Goal: Register for event/course

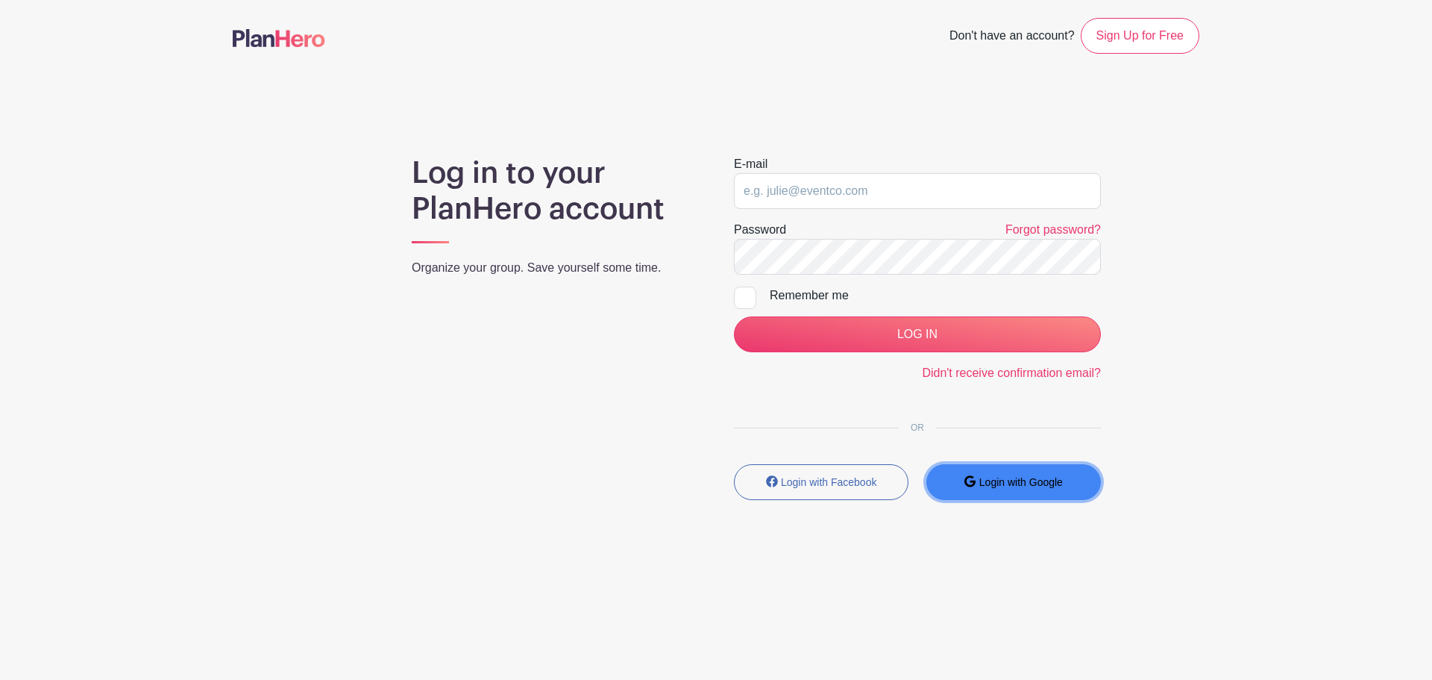
click at [1003, 483] on small "Login with Google" at bounding box center [1021, 482] width 84 height 12
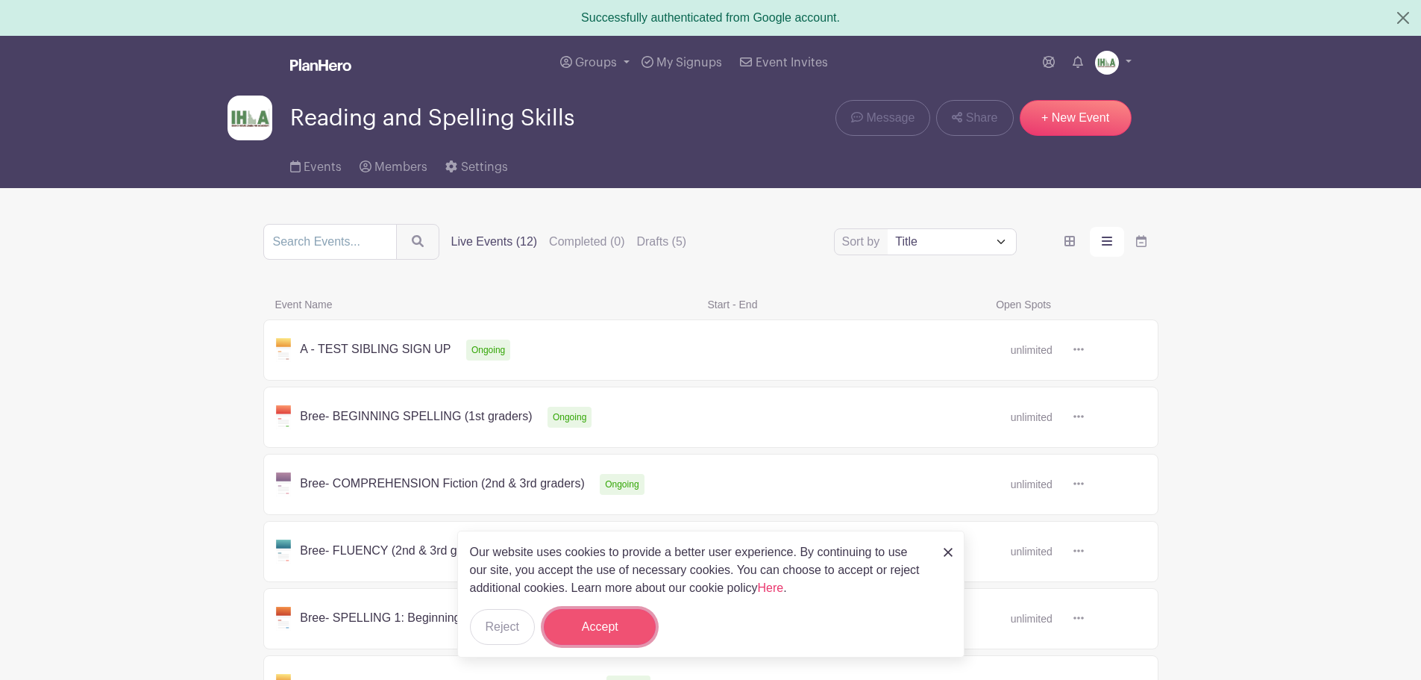
click at [592, 627] on button "Accept" at bounding box center [600, 627] width 112 height 36
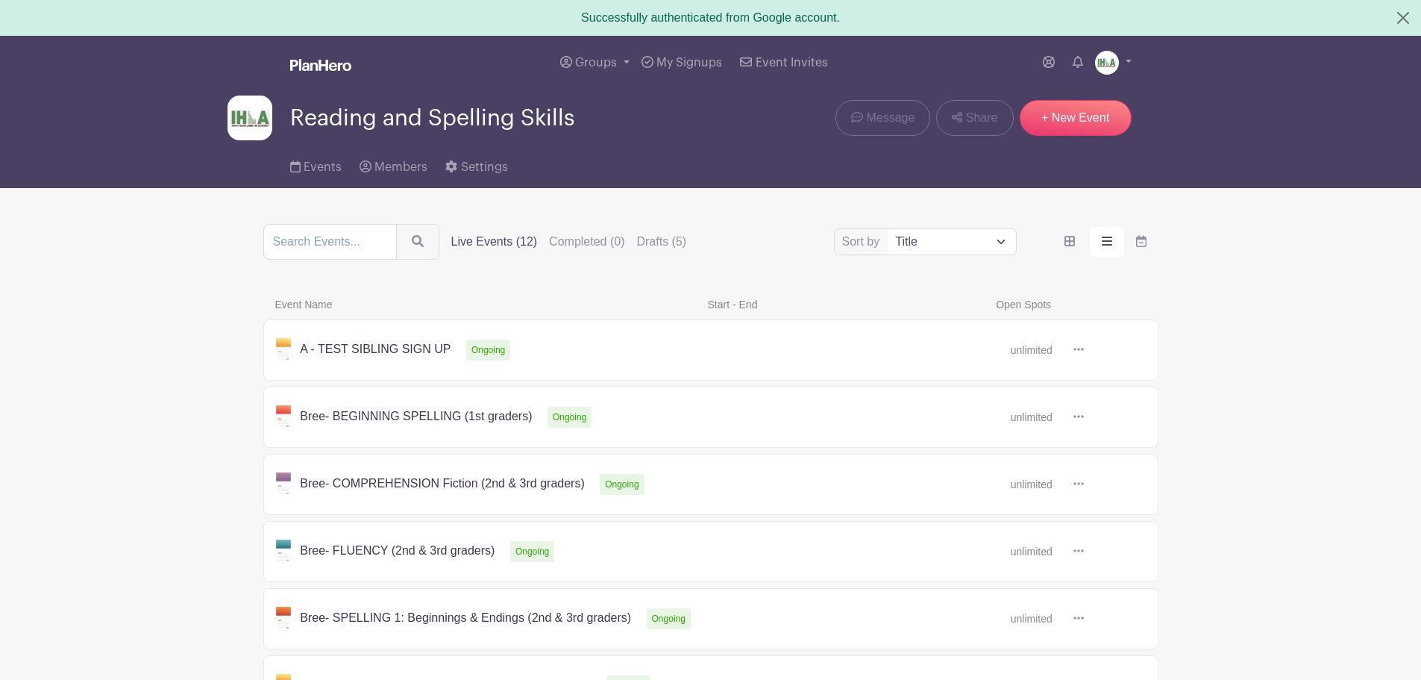
click at [1084, 350] on link at bounding box center [1084, 350] width 0 height 0
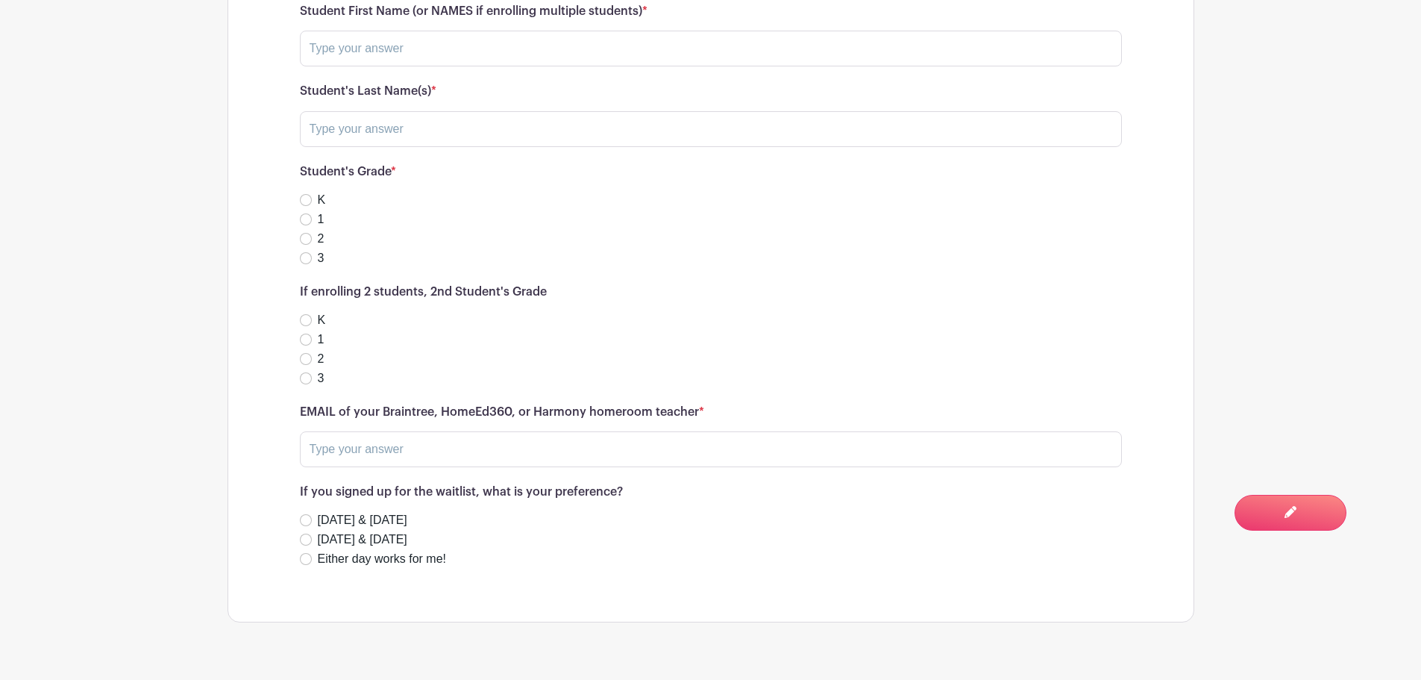
scroll to position [1169, 0]
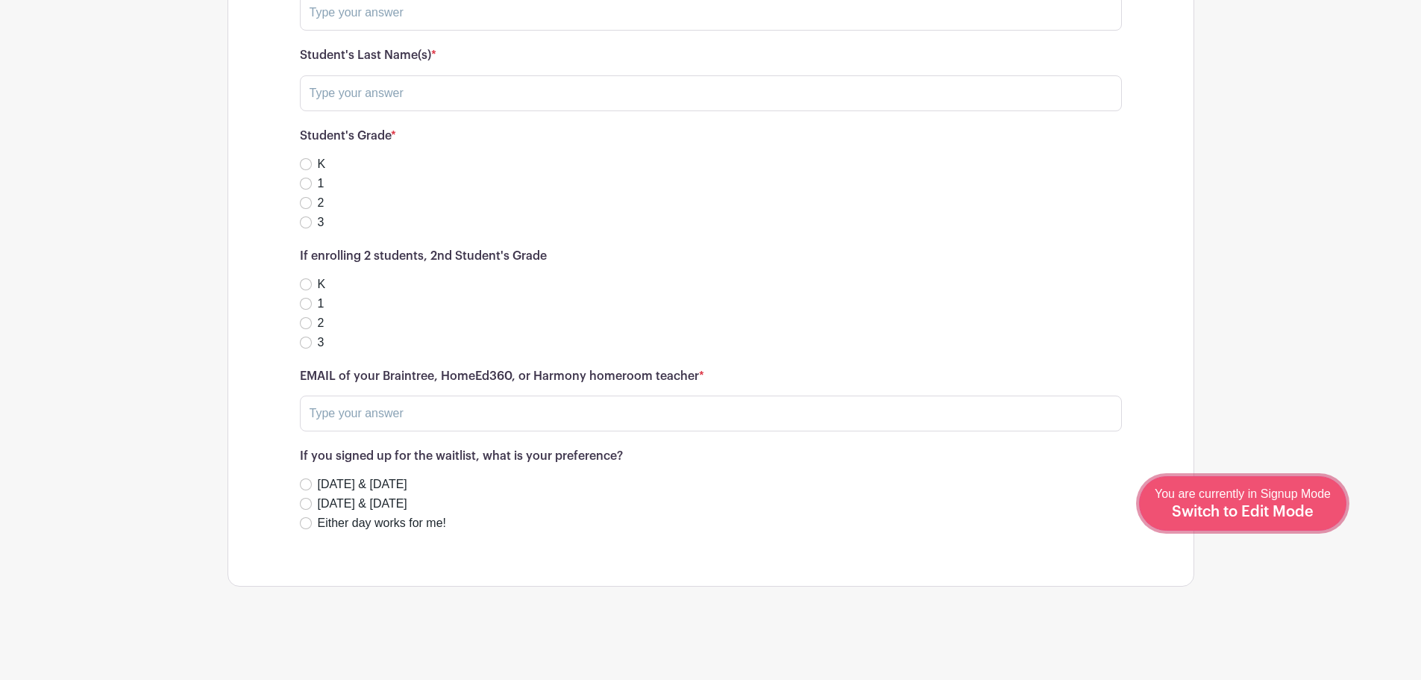
click at [1279, 510] on span "Switch to Edit Mode" at bounding box center [1243, 511] width 142 height 15
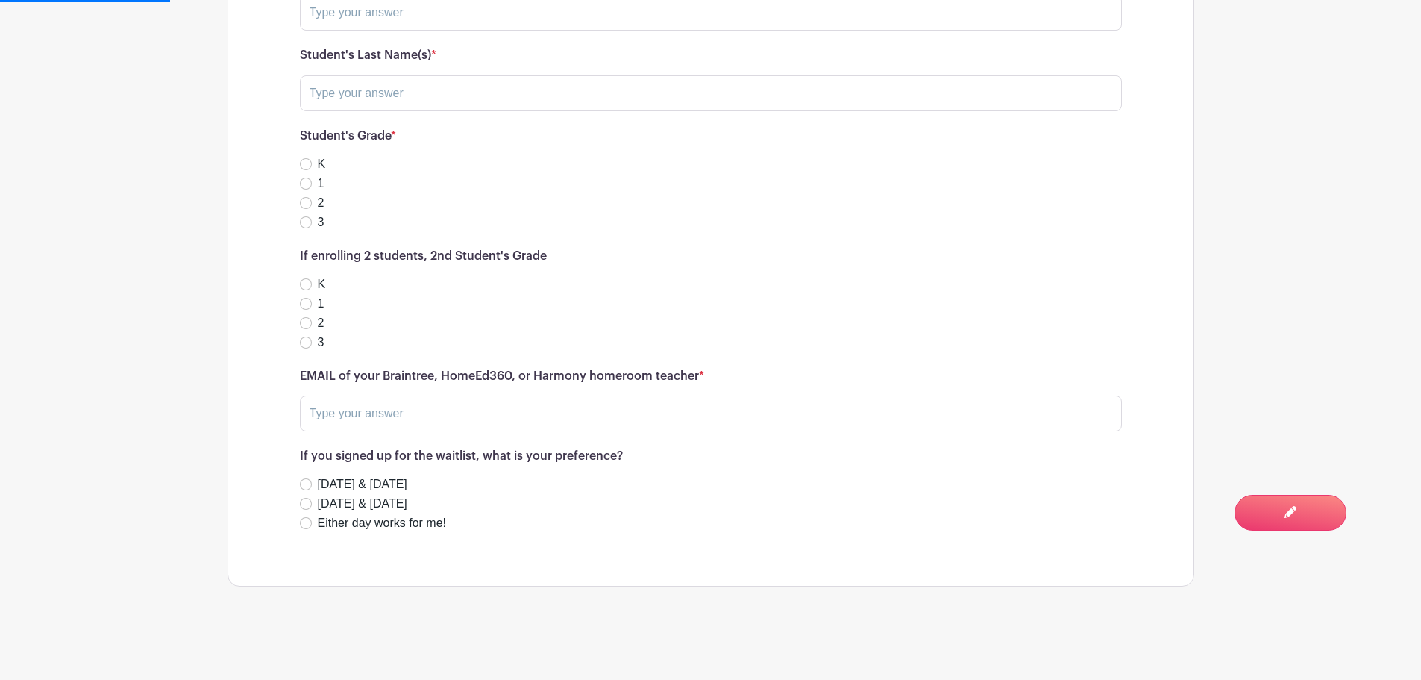
click at [377, 255] on h6 "If enrolling 2 students, 2nd Student's Grade" at bounding box center [711, 256] width 822 height 14
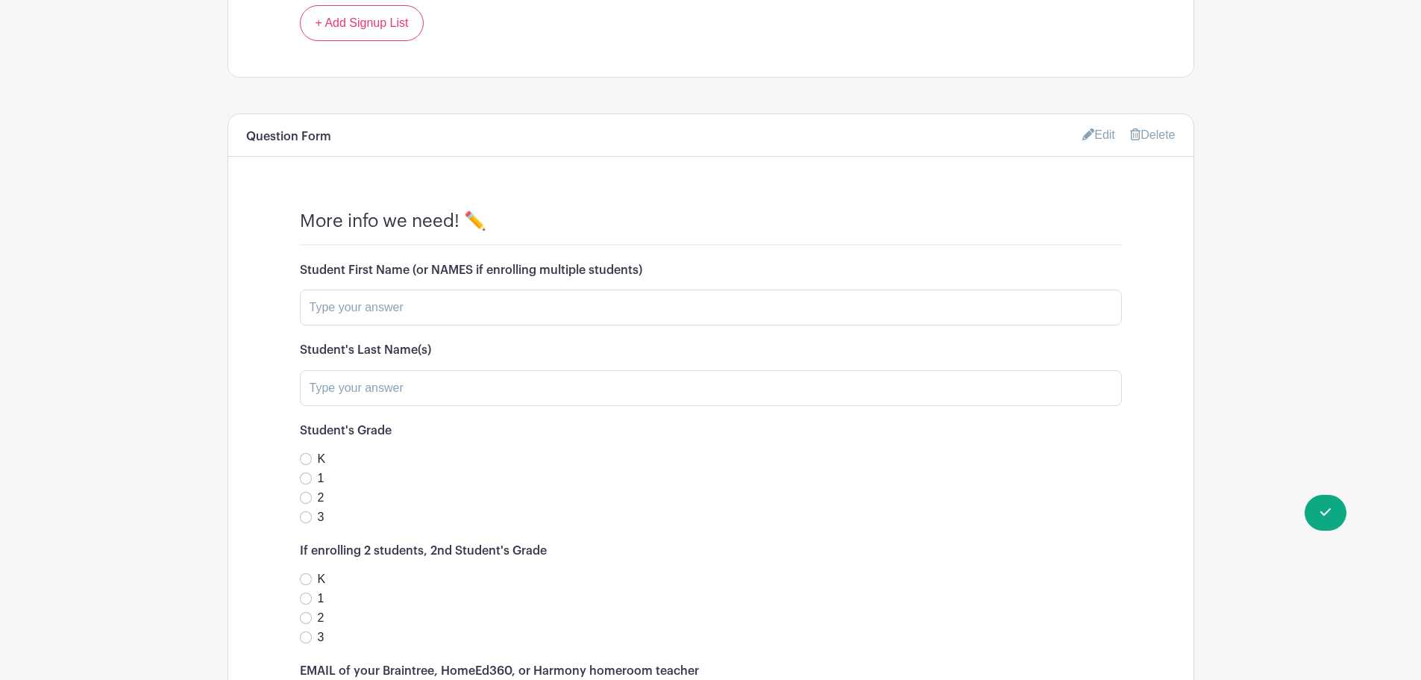
scroll to position [1513, 0]
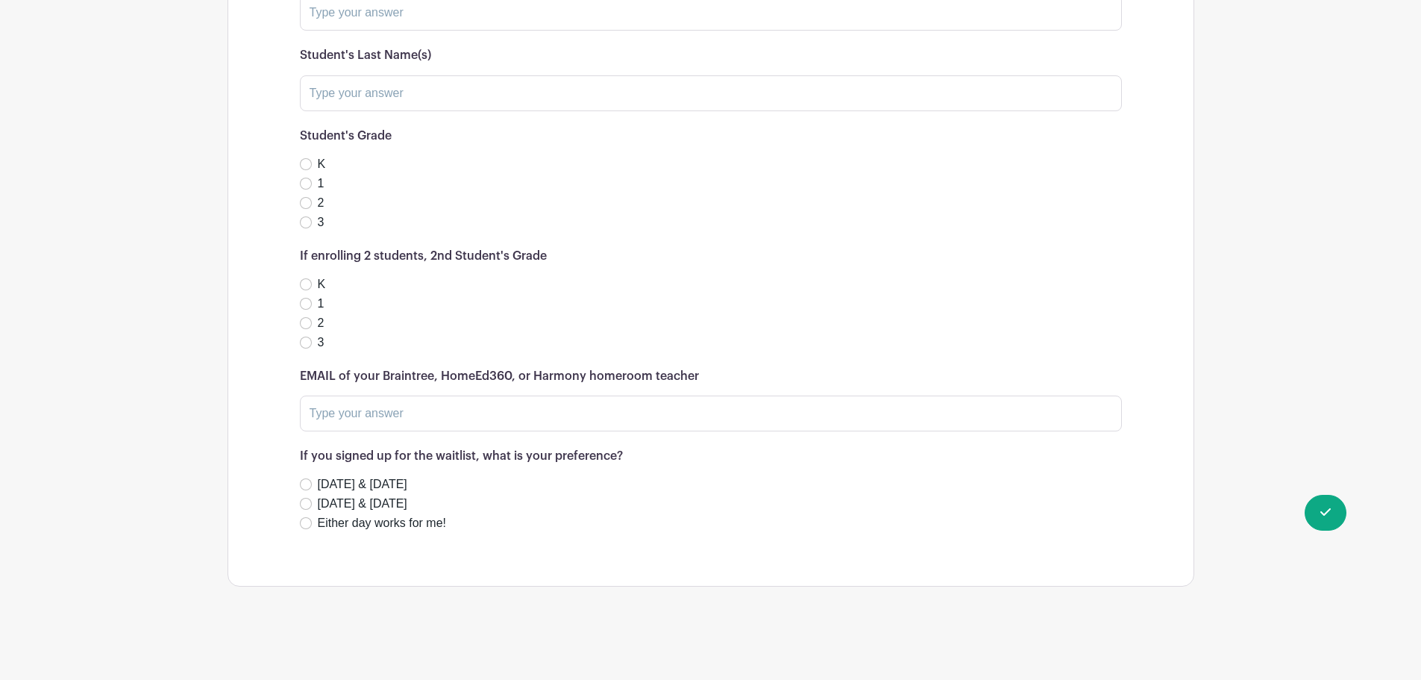
click at [431, 258] on h6 "If enrolling 2 students, 2nd Student's Grade" at bounding box center [711, 256] width 822 height 14
click at [430, 257] on h6 "If enrolling 2 students, 2nd Student's Grade" at bounding box center [711, 256] width 822 height 14
click at [415, 258] on h6 "If enrolling 2 students, 2nd Student's Grade" at bounding box center [711, 256] width 822 height 14
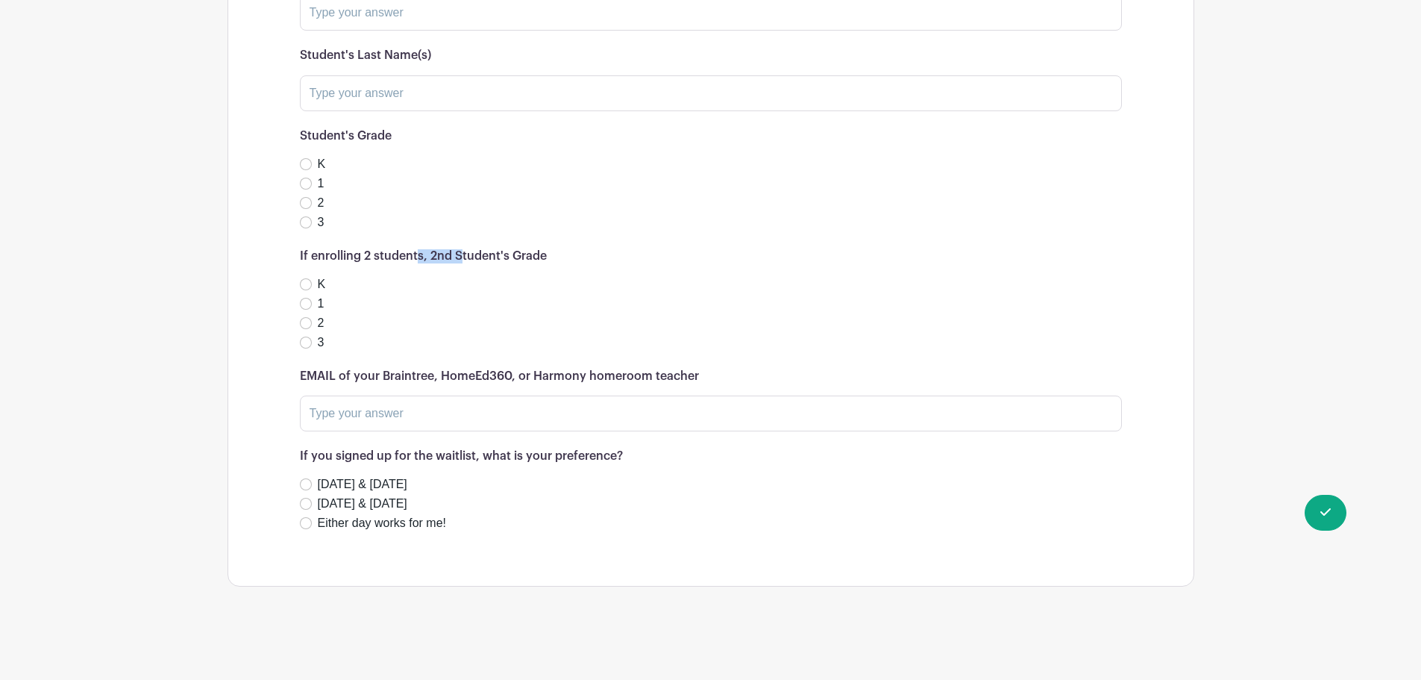
click at [415, 258] on h6 "If enrolling 2 students, 2nd Student's Grade" at bounding box center [711, 256] width 822 height 14
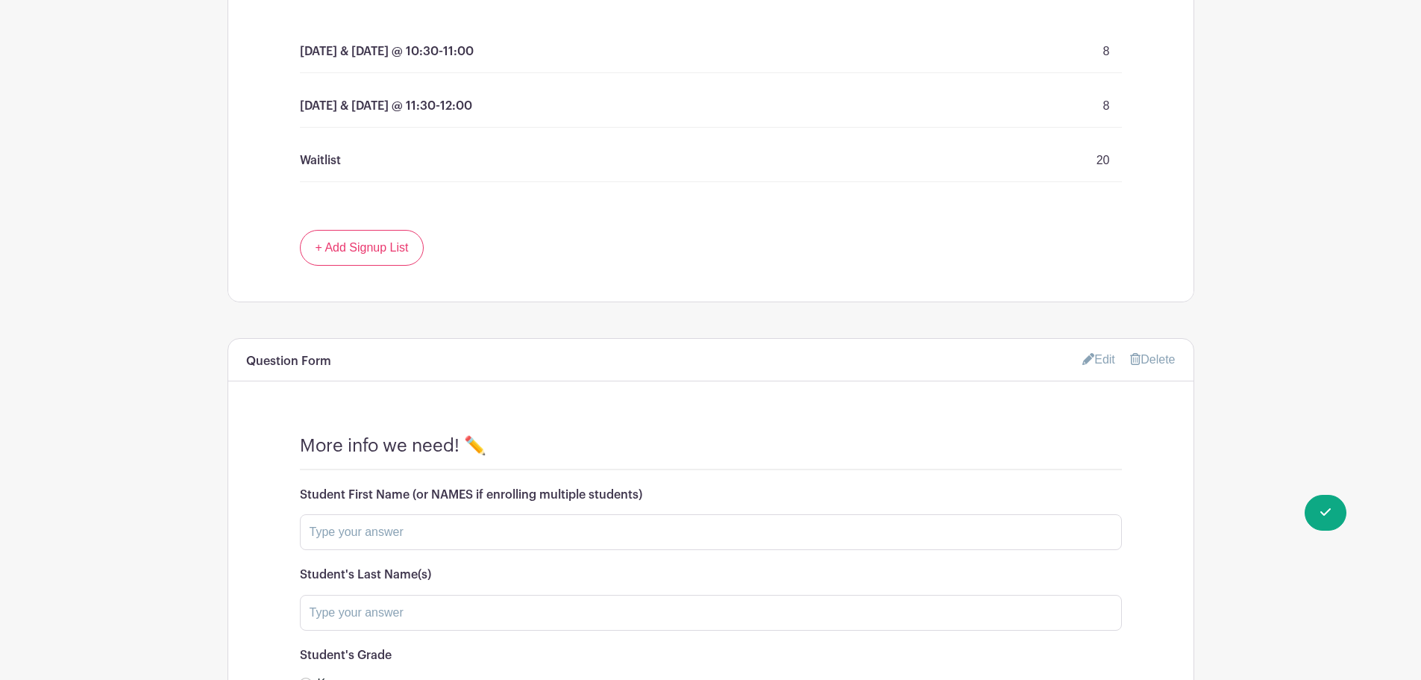
scroll to position [991, 0]
click at [1100, 358] on link "Edit" at bounding box center [1098, 362] width 33 height 25
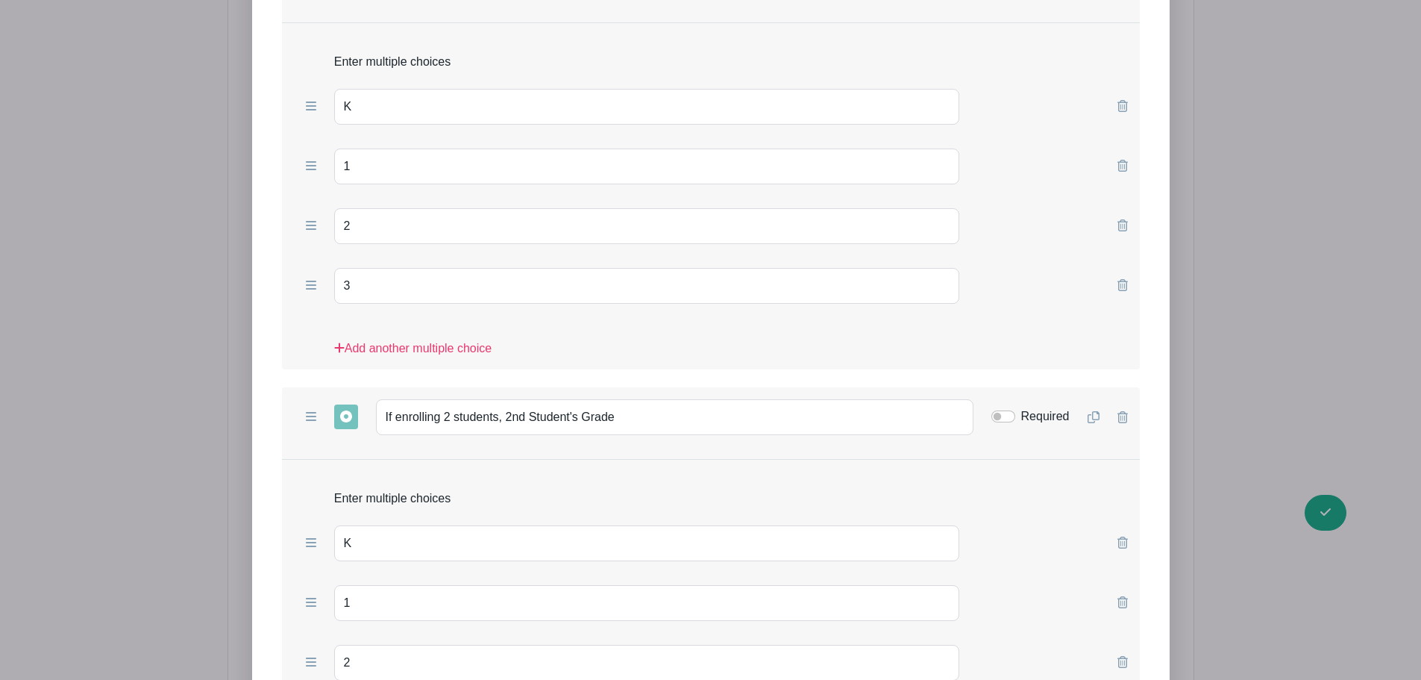
scroll to position [2035, 0]
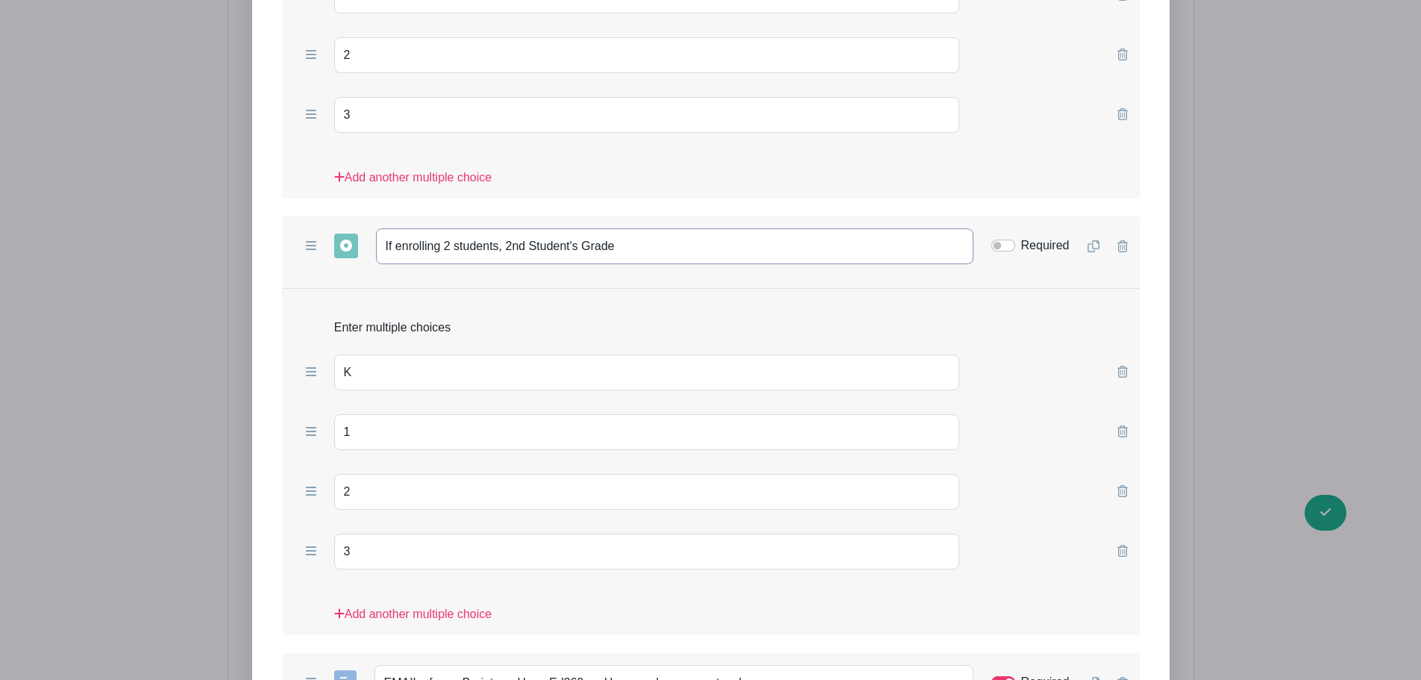
drag, startPoint x: 506, startPoint y: 247, endPoint x: 378, endPoint y: 251, distance: 128.4
click at [378, 251] on input "If enrolling 2 students, 2nd Student's Grade" at bounding box center [674, 246] width 597 height 36
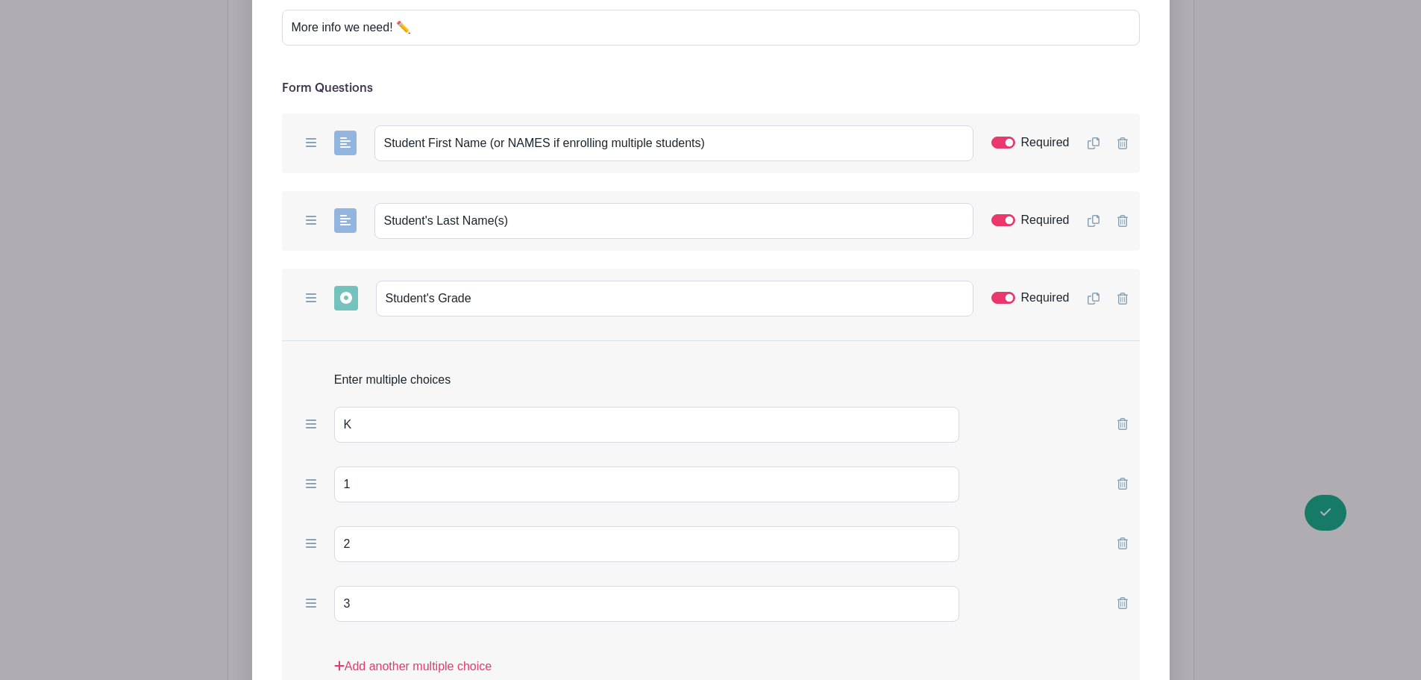
scroll to position [1513, 0]
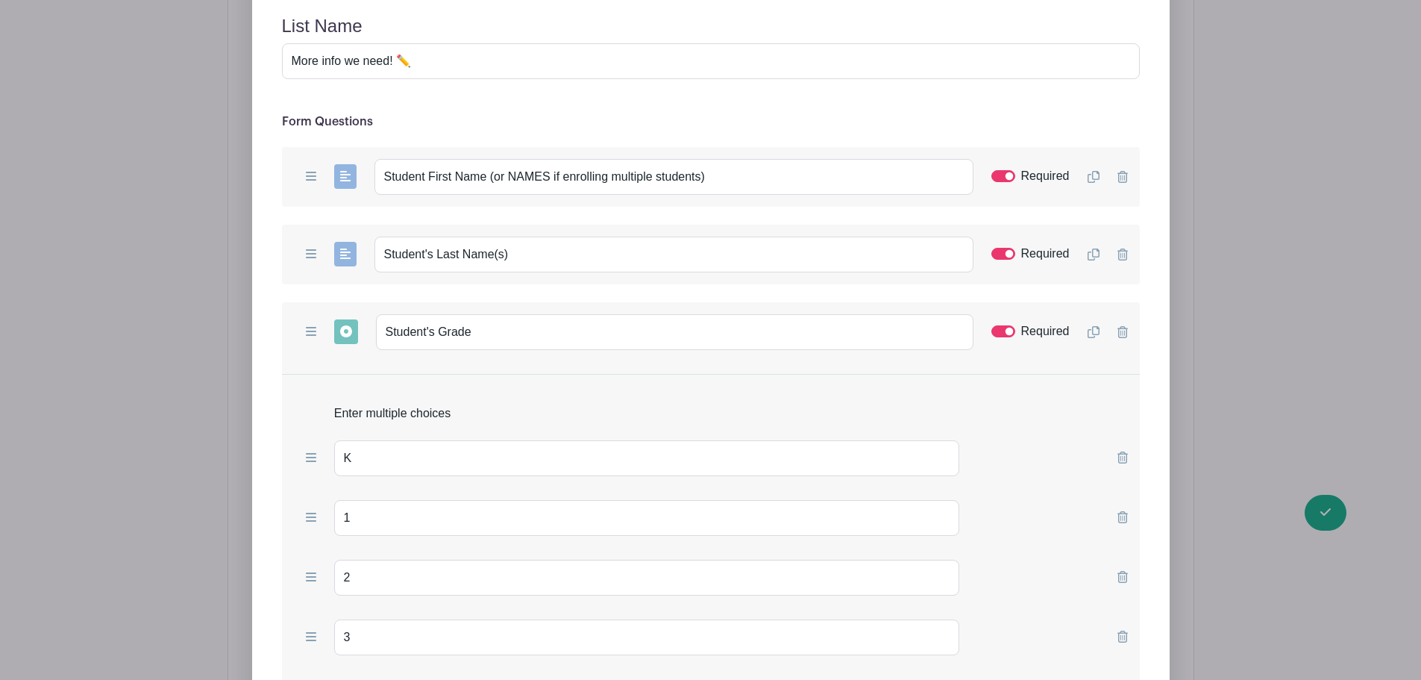
type input "Next Student's Grade"
click at [386, 329] on input "Student's Grade" at bounding box center [674, 332] width 597 height 36
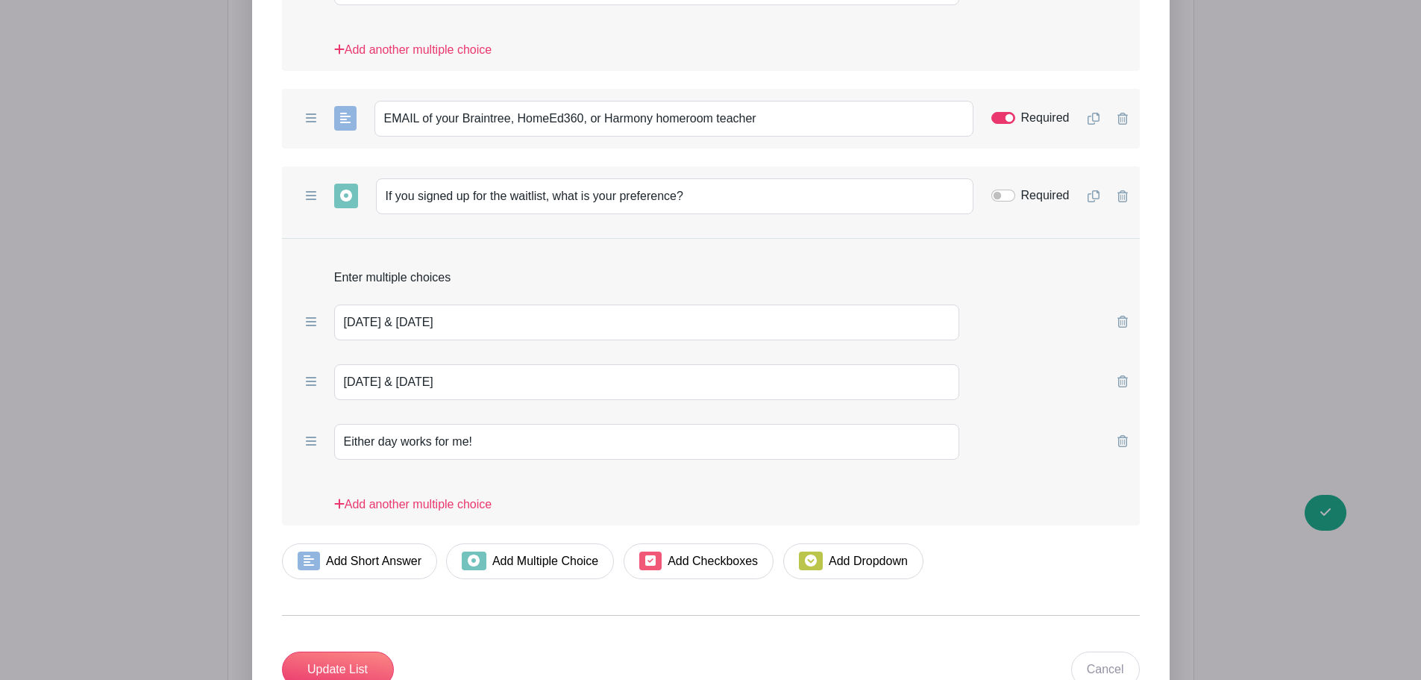
scroll to position [2731, 0]
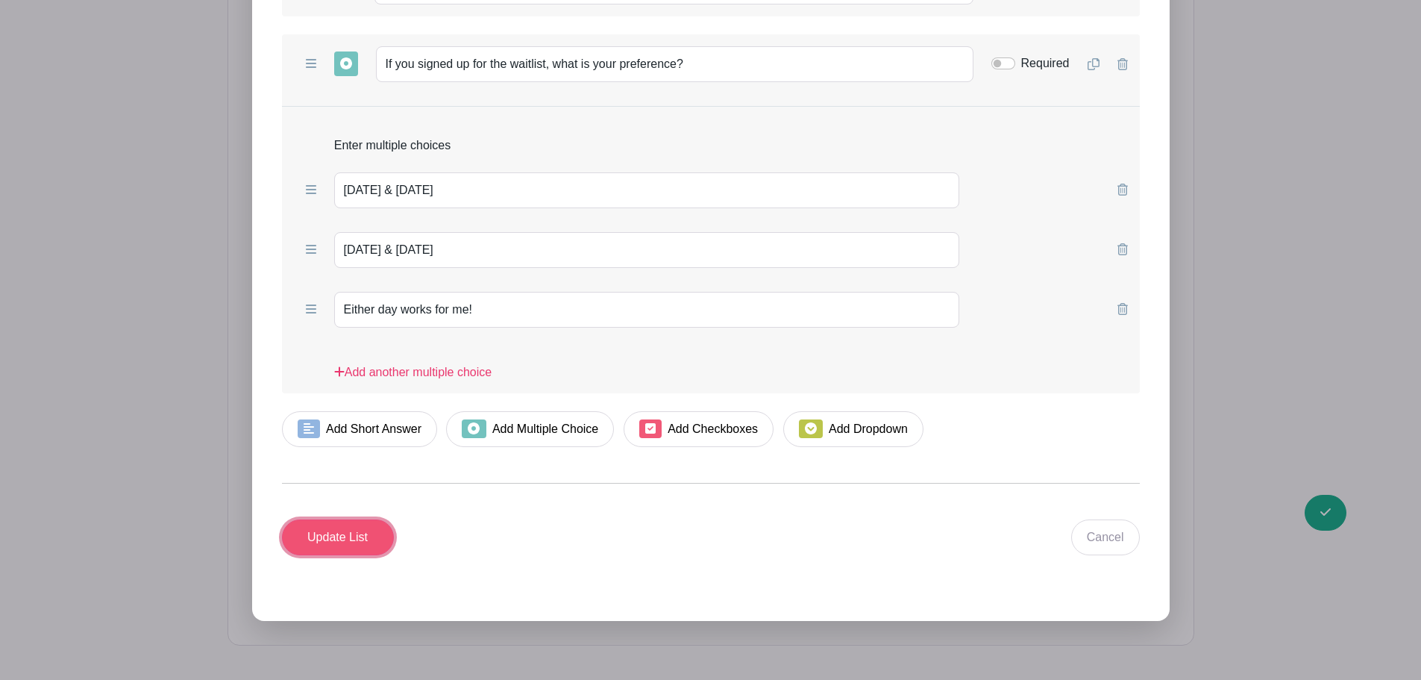
click at [342, 534] on input "Update List" at bounding box center [338, 537] width 112 height 36
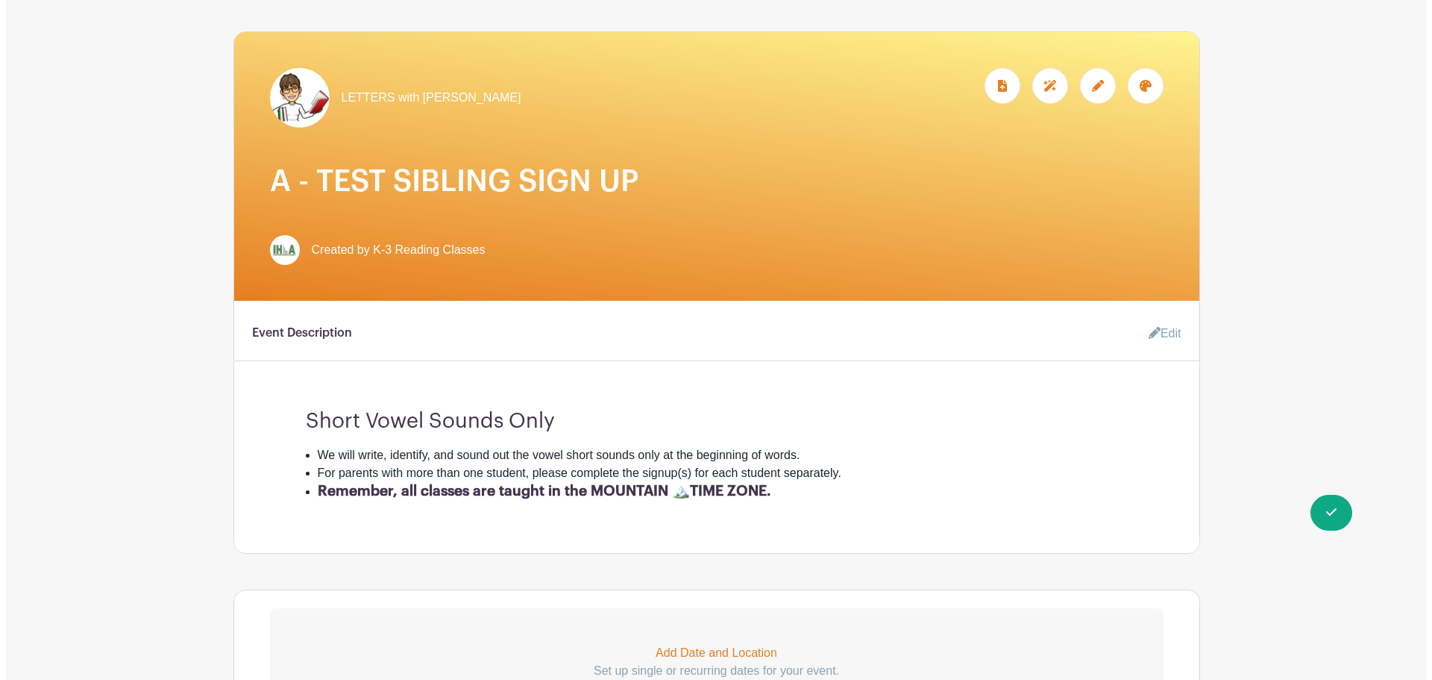
scroll to position [0, 0]
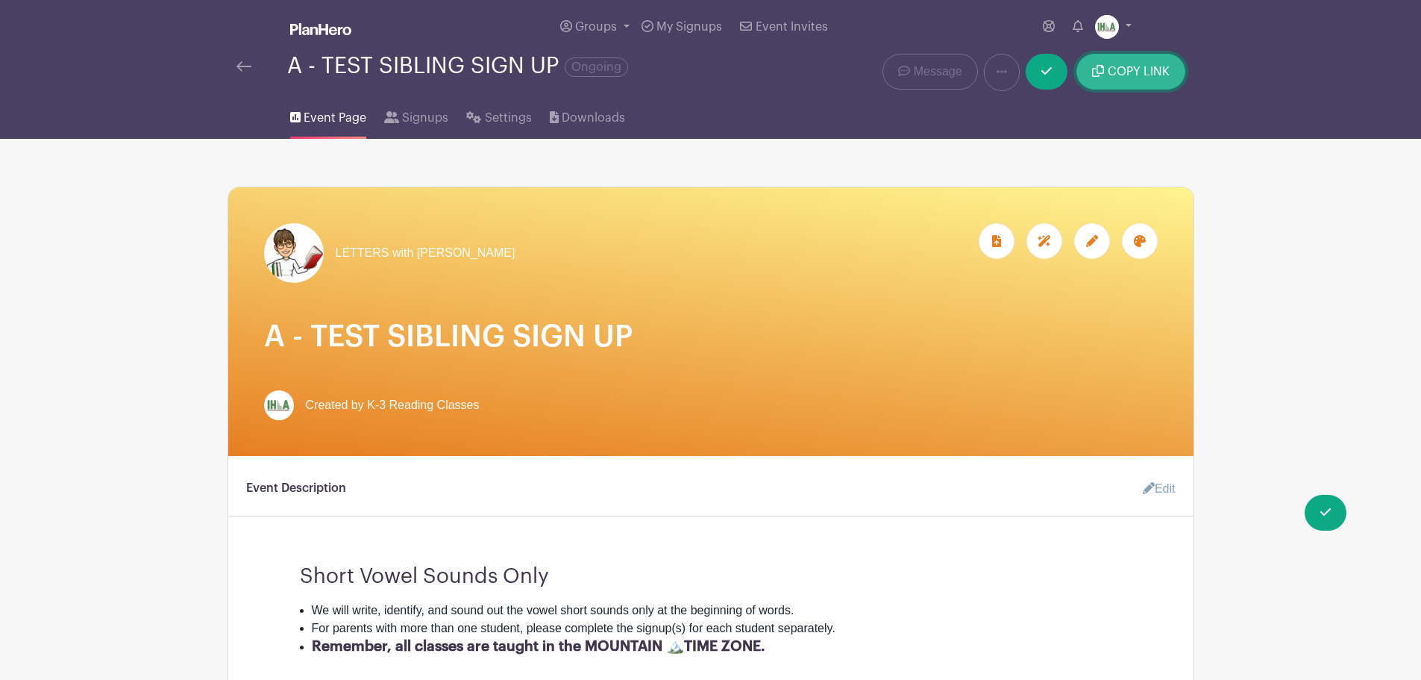
click at [1129, 60] on button "COPY LINK" at bounding box center [1130, 72] width 108 height 36
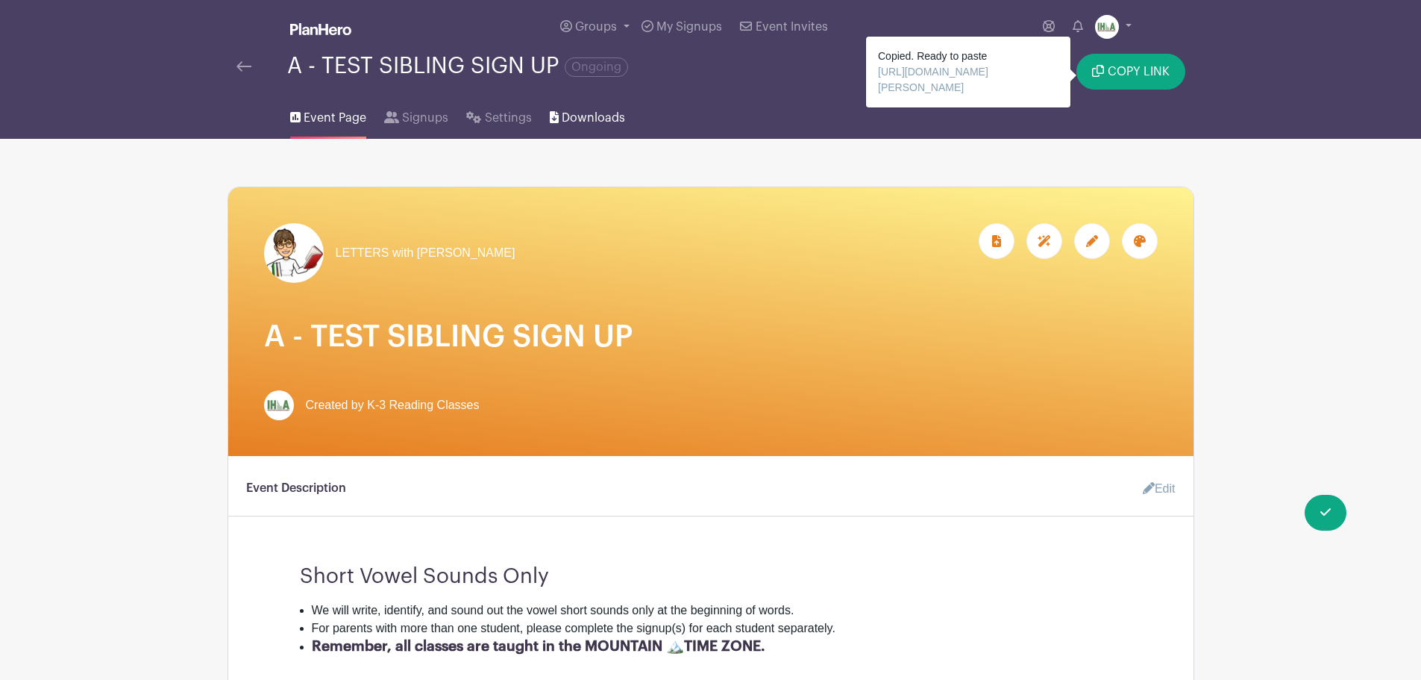
click at [603, 116] on span "Downloads" at bounding box center [593, 118] width 63 height 18
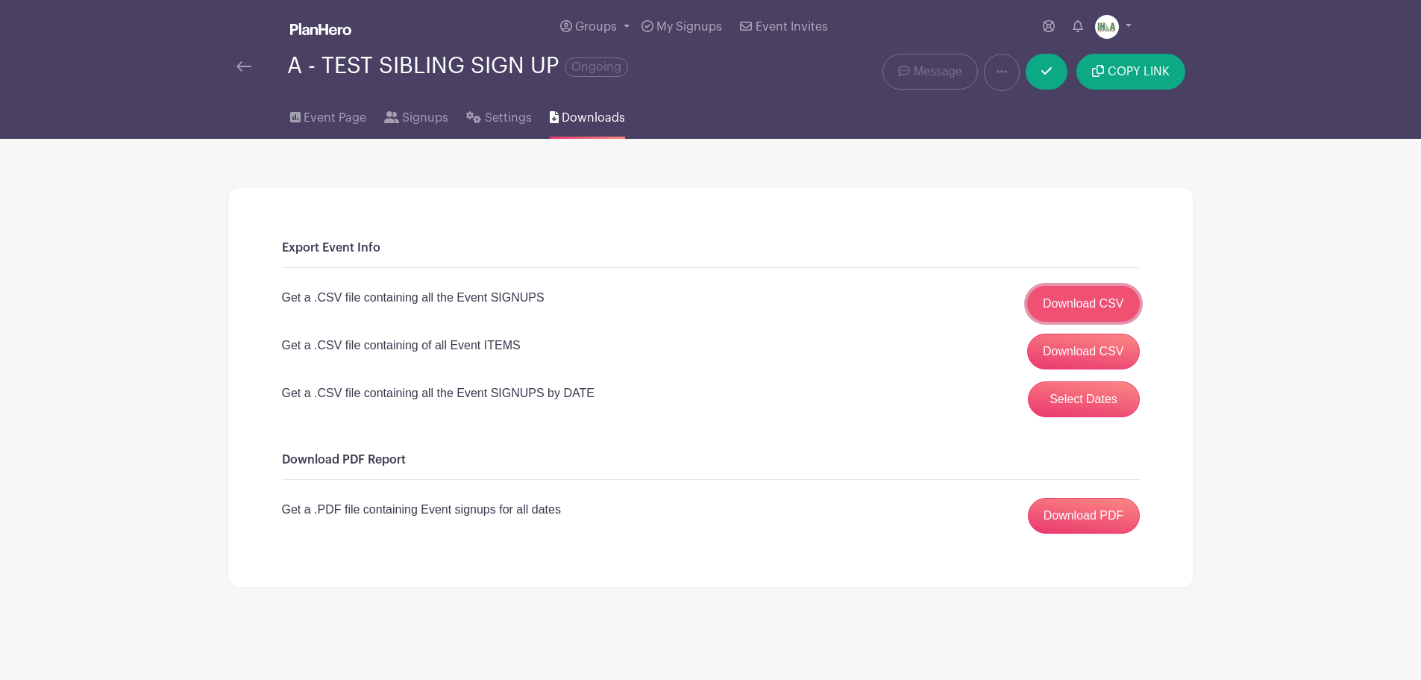
click at [1072, 304] on link "Download CSV" at bounding box center [1083, 304] width 113 height 36
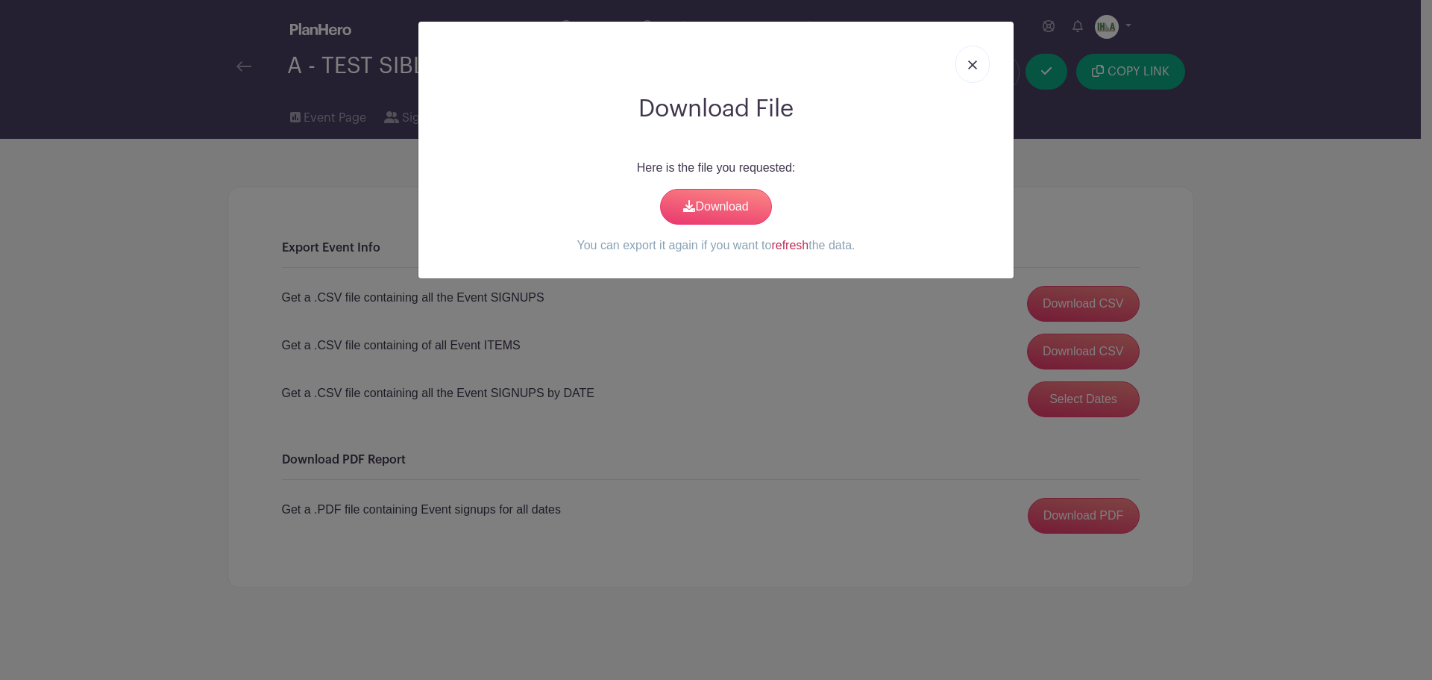
click at [791, 243] on link "refresh" at bounding box center [789, 245] width 37 height 13
click at [725, 208] on link "Download" at bounding box center [716, 207] width 112 height 36
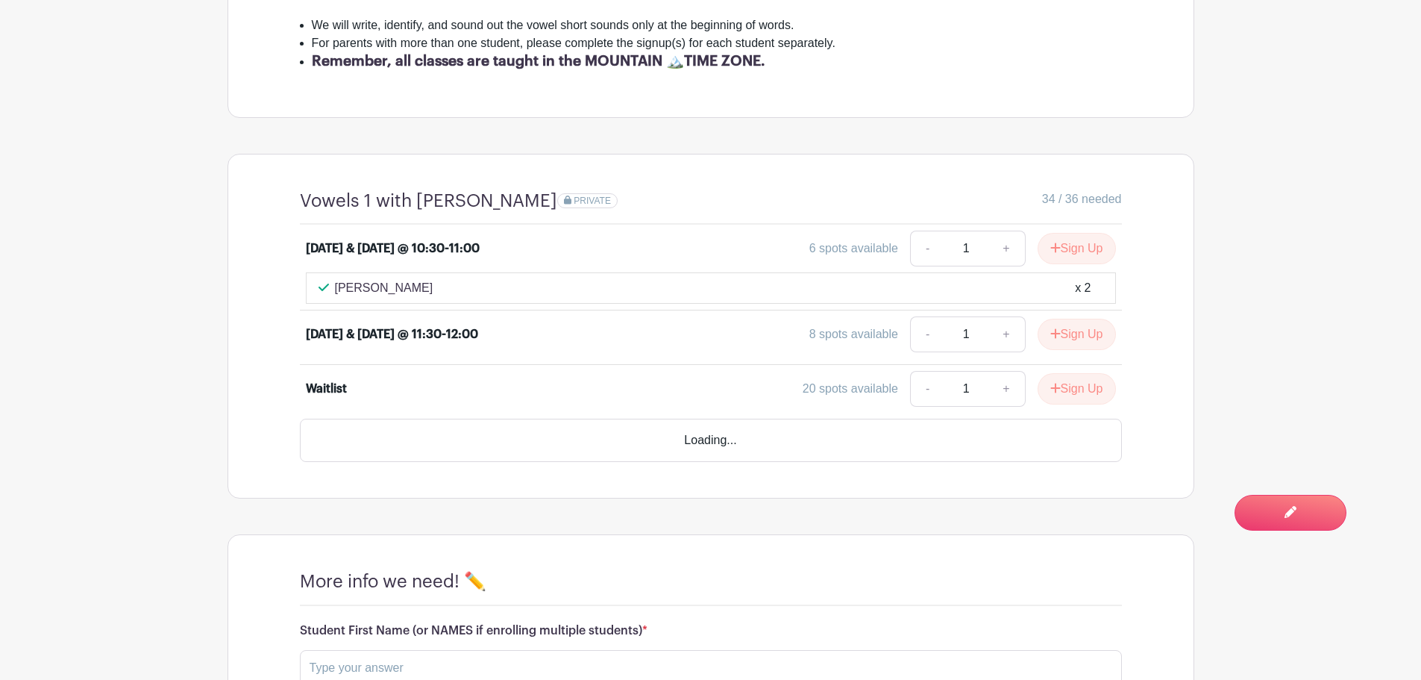
scroll to position [696, 0]
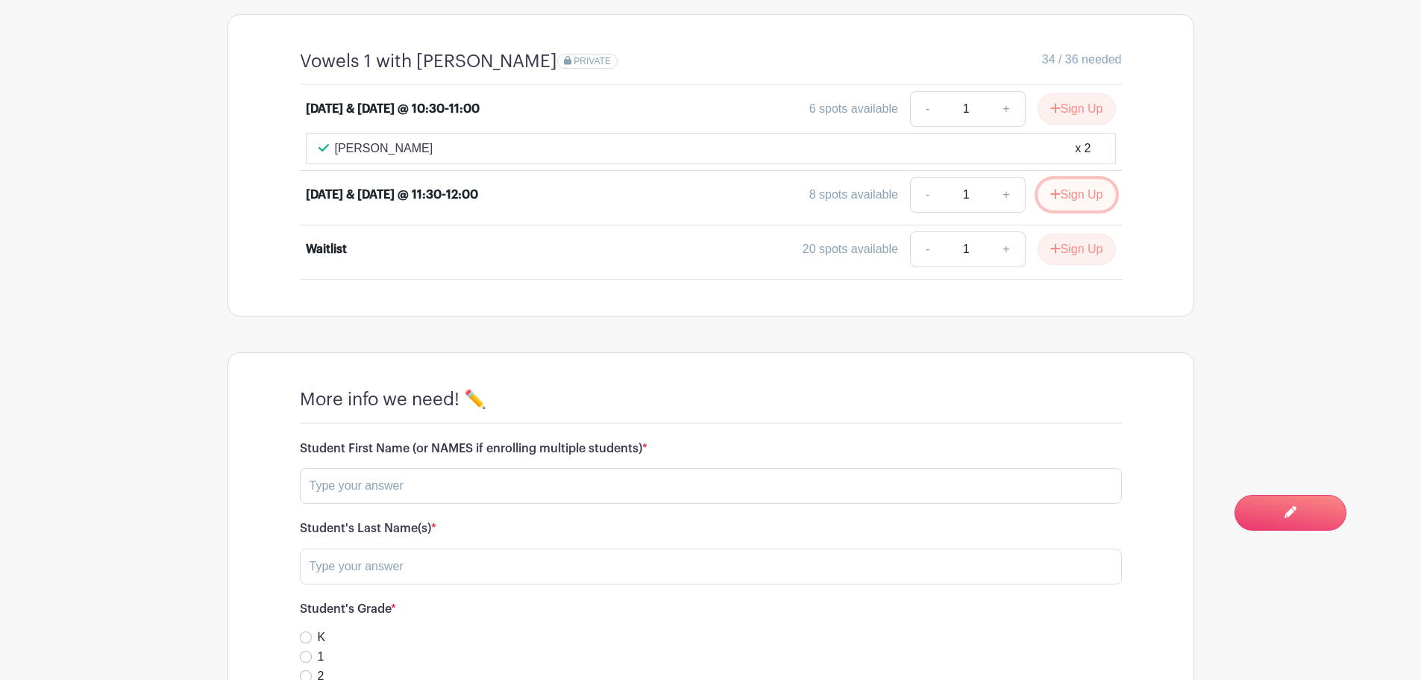
click at [1070, 198] on button "Sign Up" at bounding box center [1077, 194] width 78 height 31
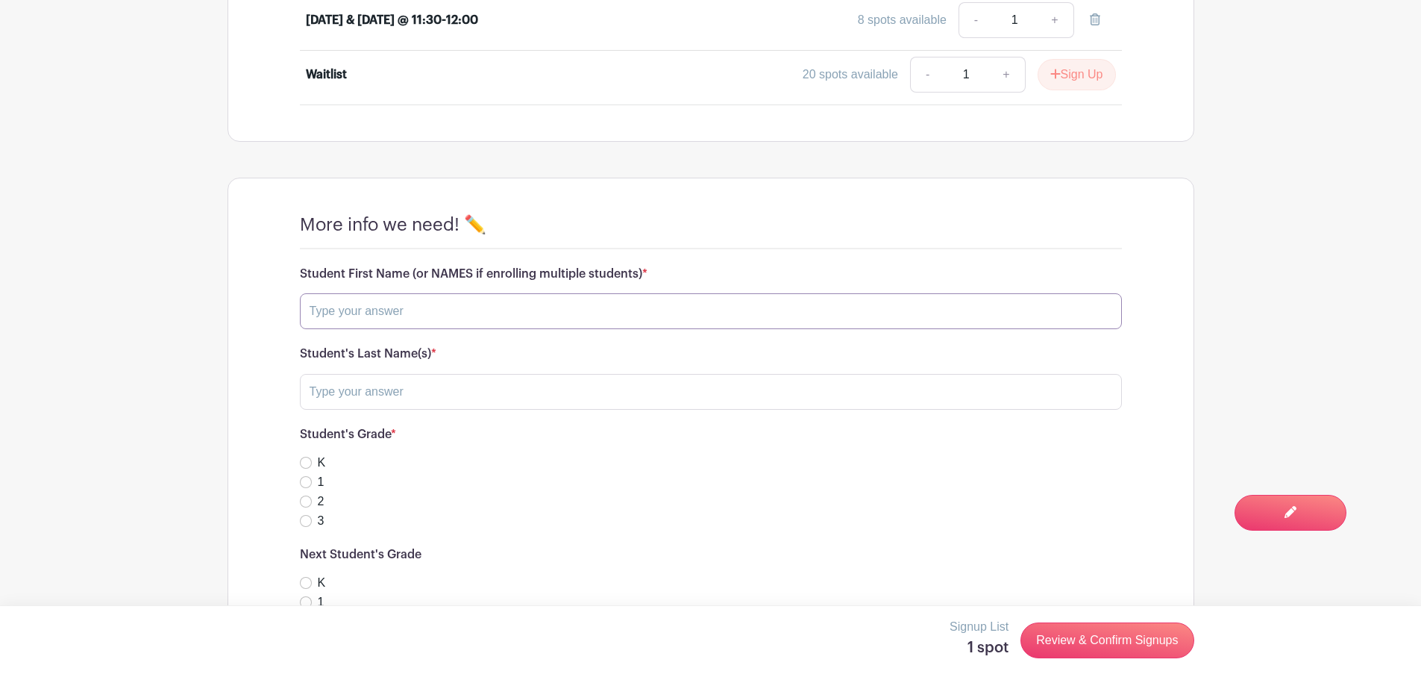
click at [394, 311] on input "text" at bounding box center [711, 311] width 822 height 36
type input "[PERSON_NAME], [PERSON_NAME]"
click at [436, 395] on input "text" at bounding box center [711, 392] width 822 height 36
type input "[PERSON_NAME]"
click at [678, 495] on div "2" at bounding box center [711, 501] width 822 height 18
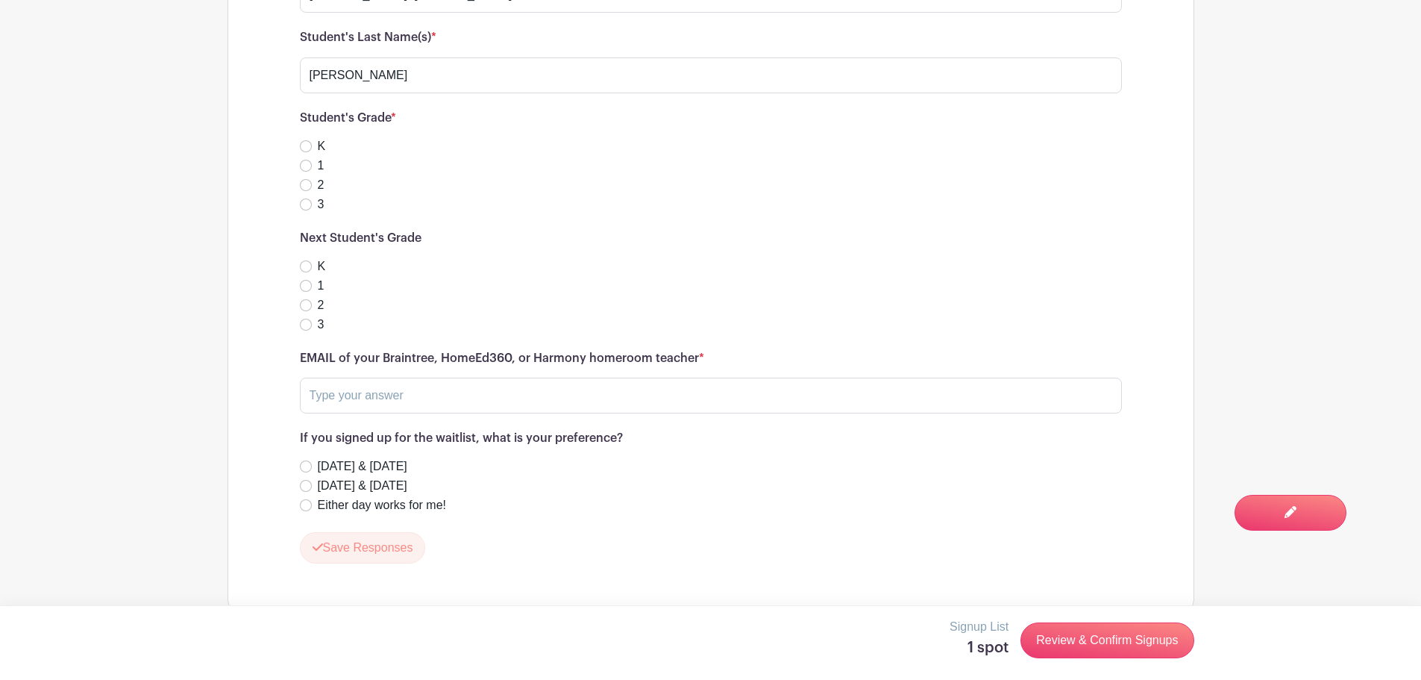
scroll to position [1212, 0]
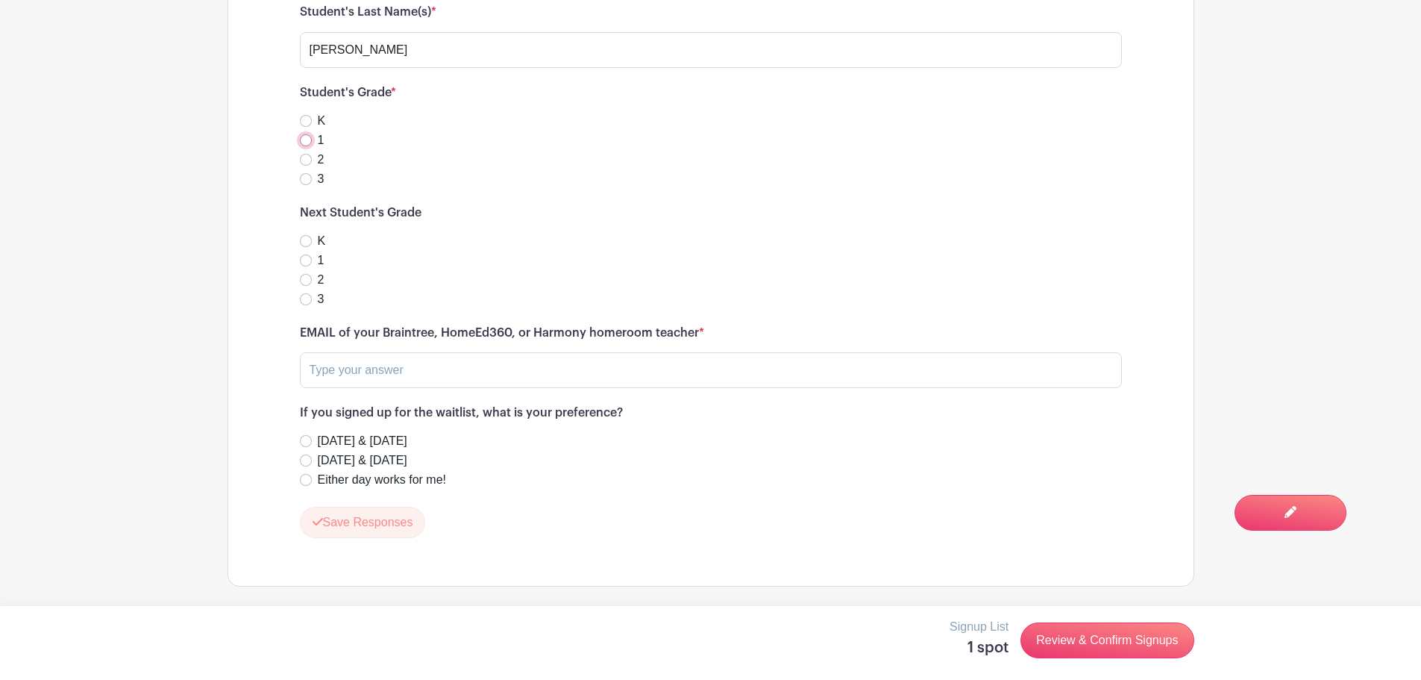
click at [306, 144] on input "1" at bounding box center [306, 140] width 12 height 12
radio input "true"
click at [307, 281] on input "2" at bounding box center [306, 280] width 12 height 12
radio input "true"
click at [355, 367] on input "text" at bounding box center [711, 370] width 822 height 36
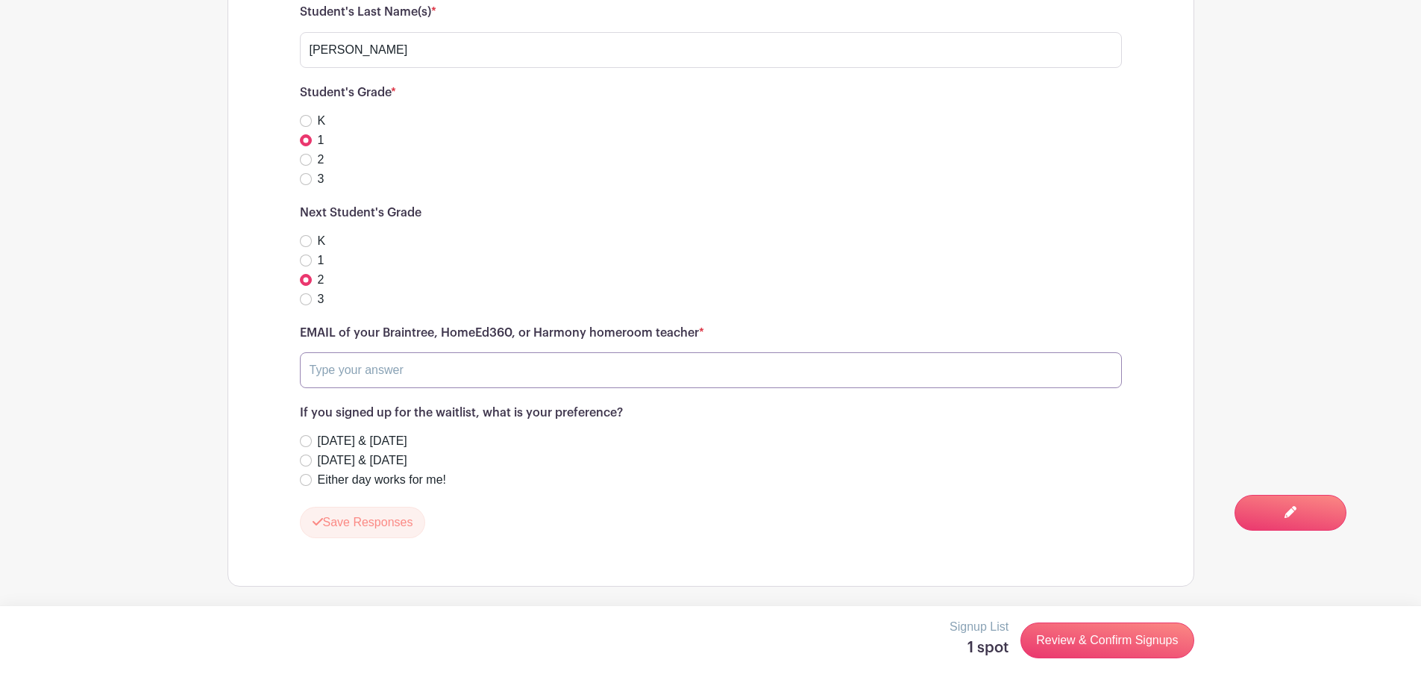
type input "[EMAIL_ADDRESS][DOMAIN_NAME]"
click at [361, 527] on button "Save Responses" at bounding box center [363, 521] width 126 height 31
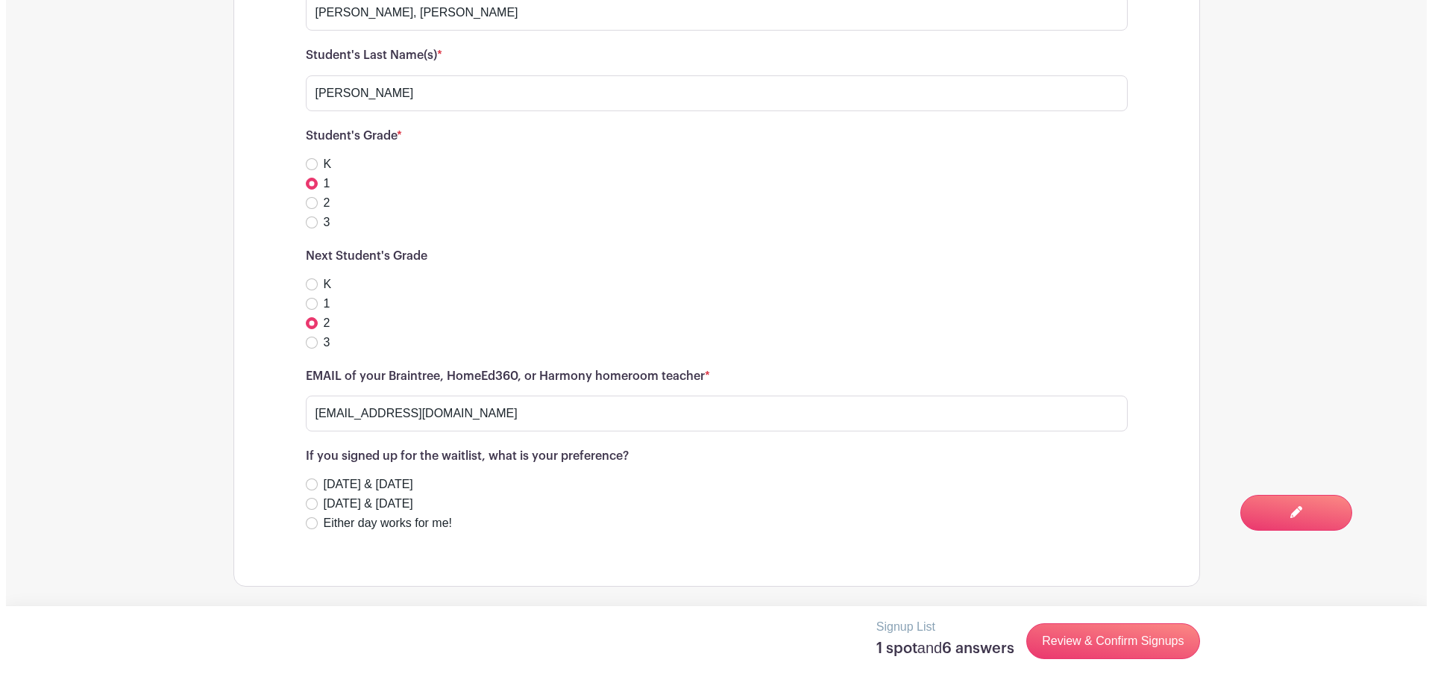
scroll to position [1169, 0]
click at [1130, 642] on link "Review & Confirm Signups" at bounding box center [1106, 641] width 173 height 36
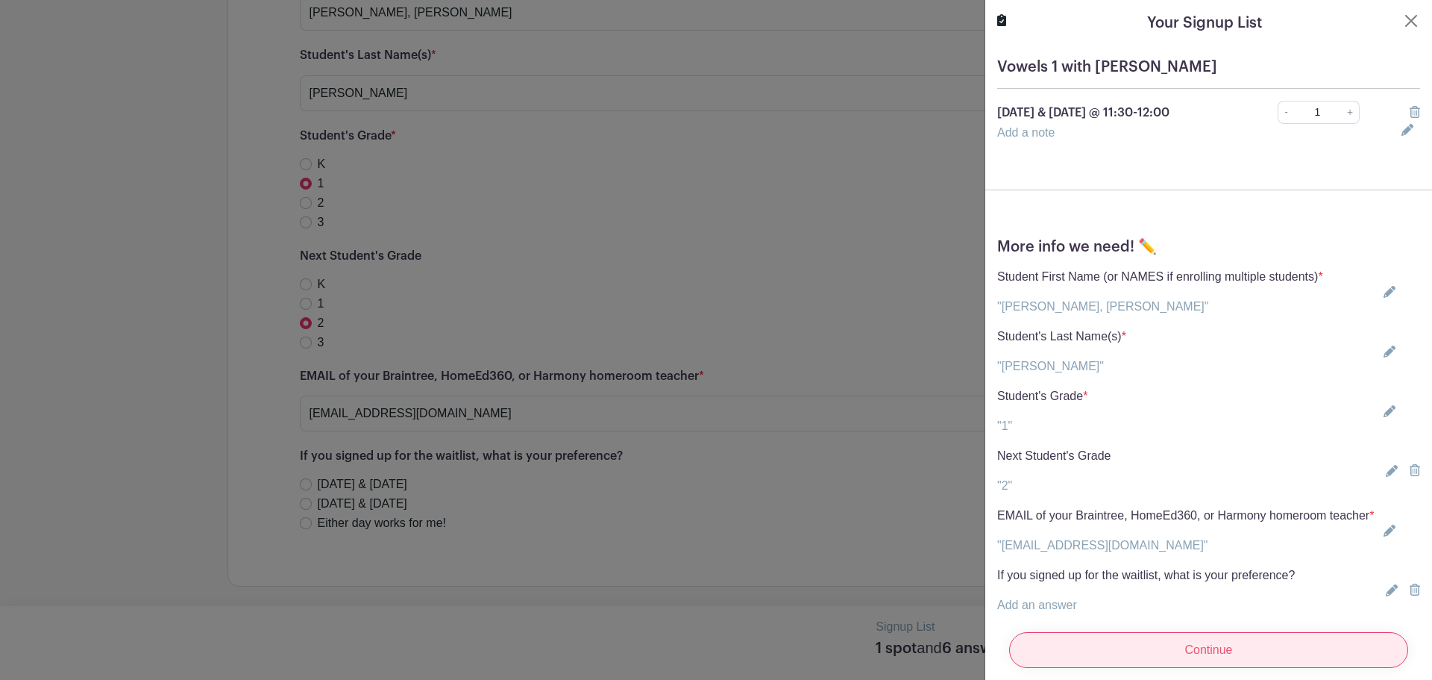
click at [1138, 639] on input "Continue" at bounding box center [1208, 650] width 399 height 36
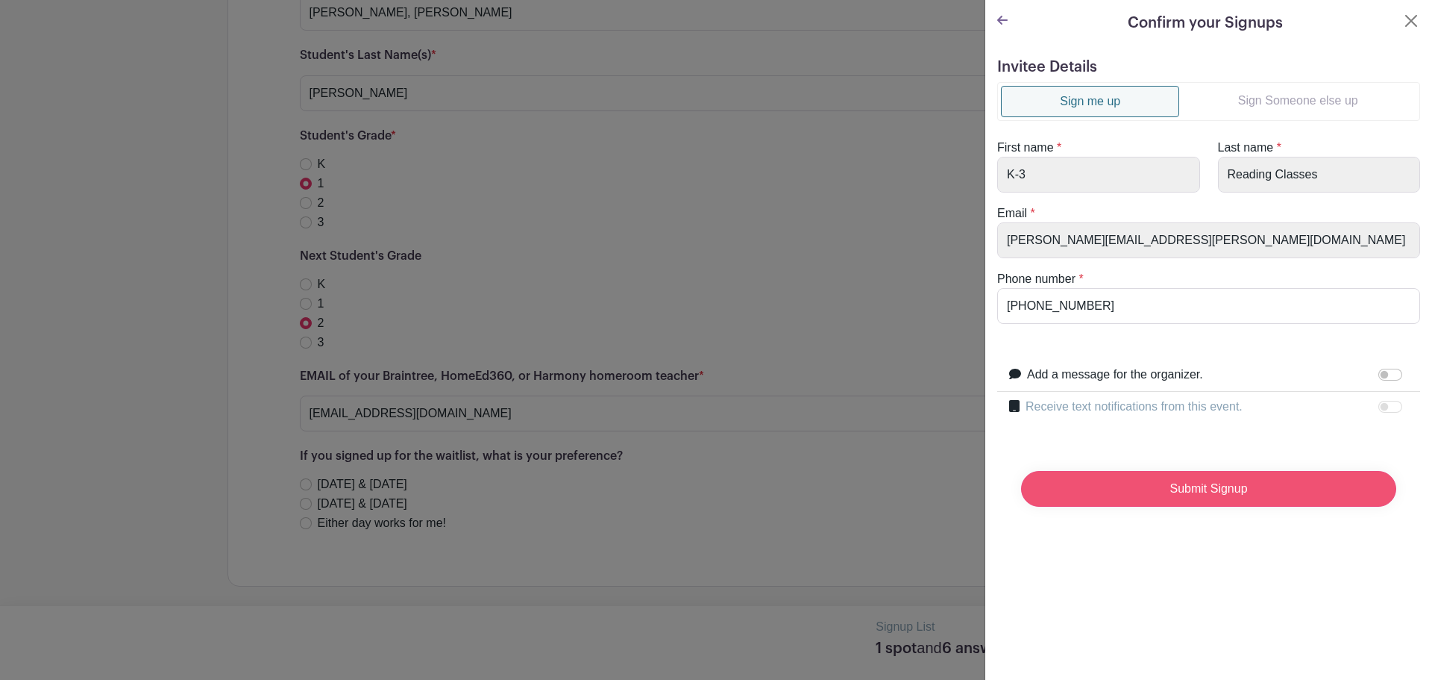
click at [1178, 477] on input "Submit Signup" at bounding box center [1208, 489] width 375 height 36
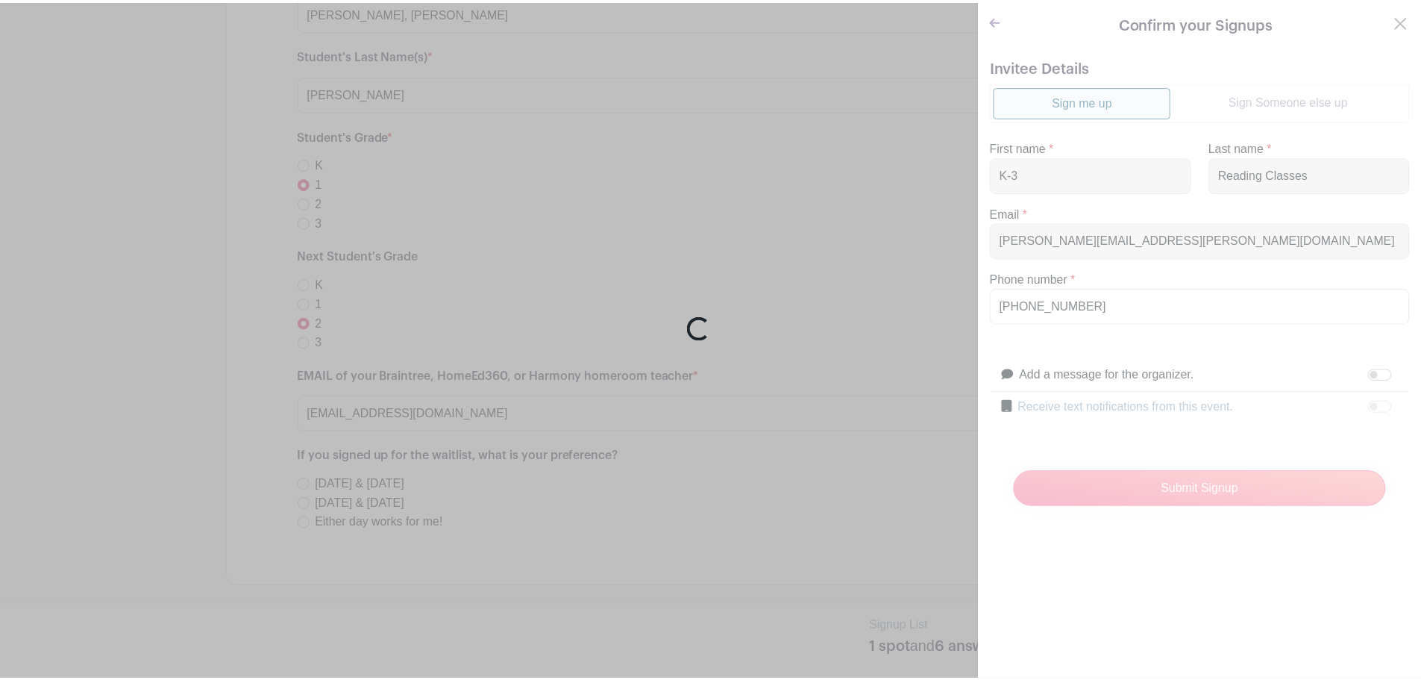
scroll to position [1200, 0]
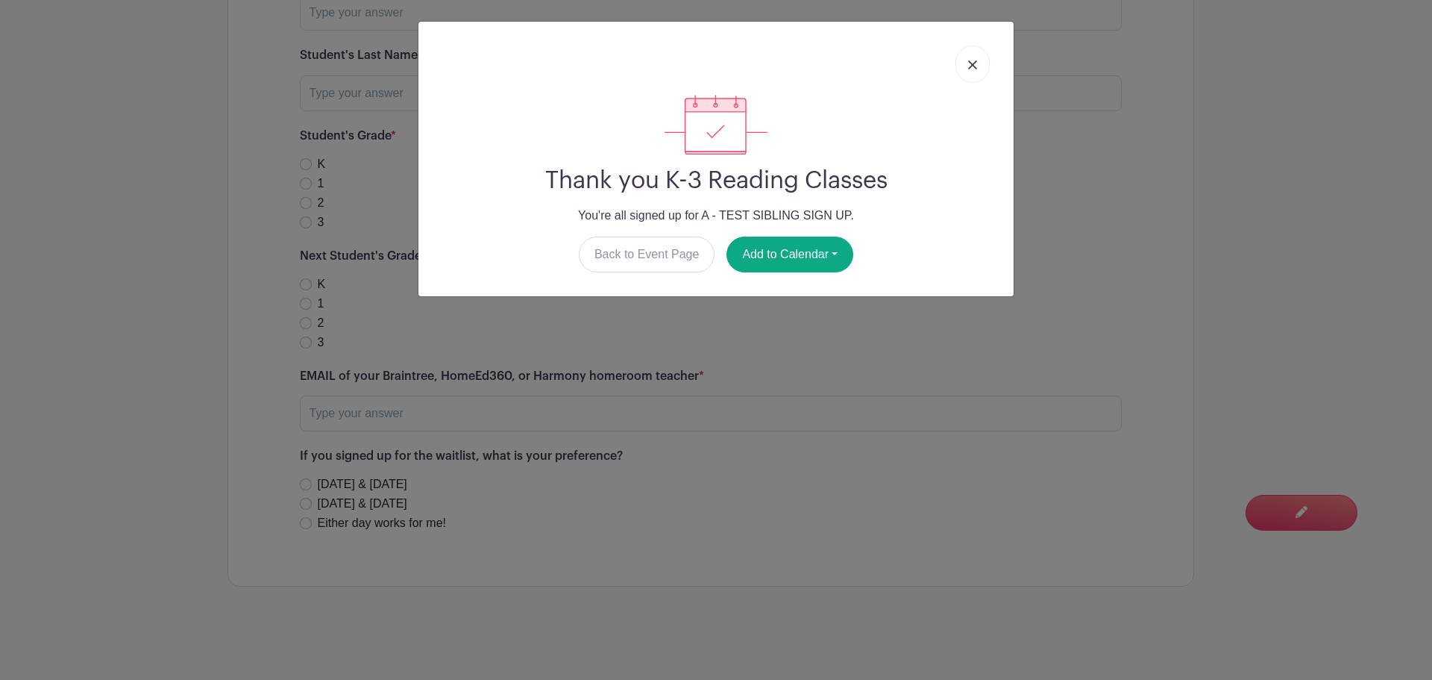
click at [979, 63] on link at bounding box center [973, 64] width 34 height 37
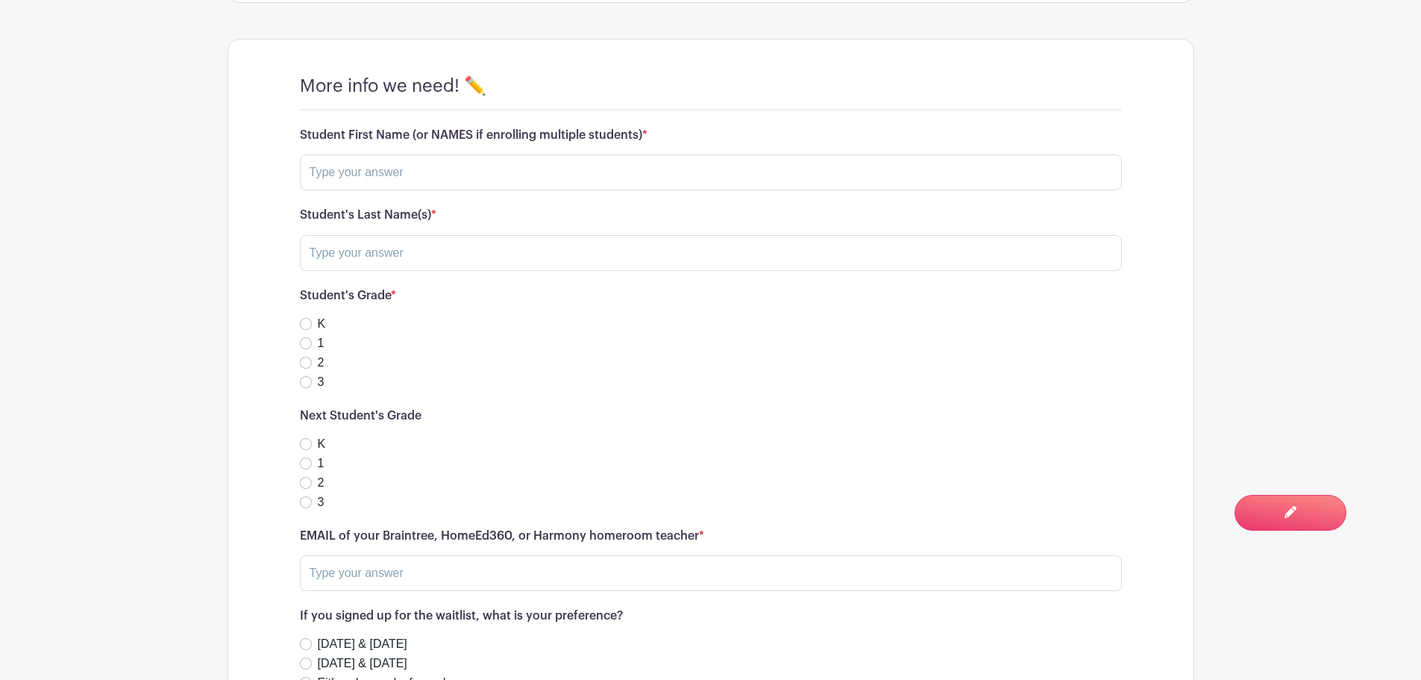
scroll to position [1026, 0]
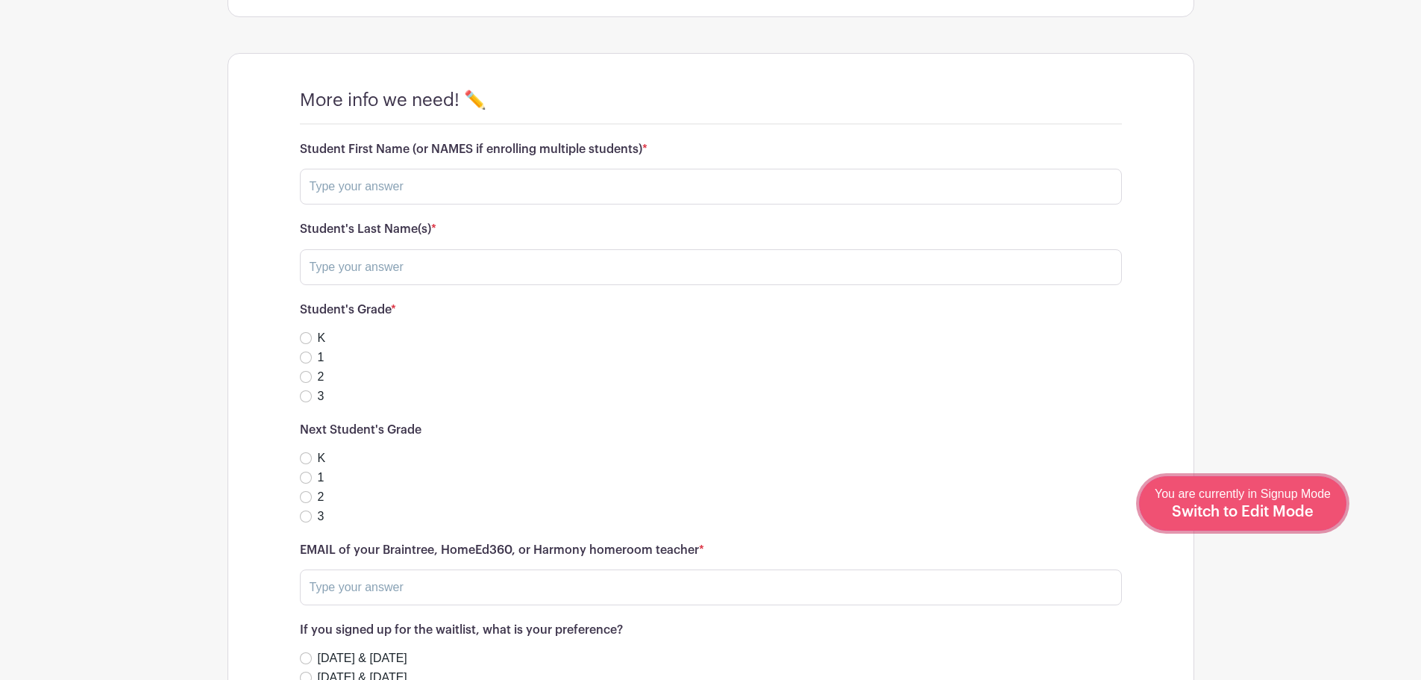
click at [1259, 501] on div "You are currently in Signup Mode Switch to Edit Mode" at bounding box center [1243, 503] width 176 height 37
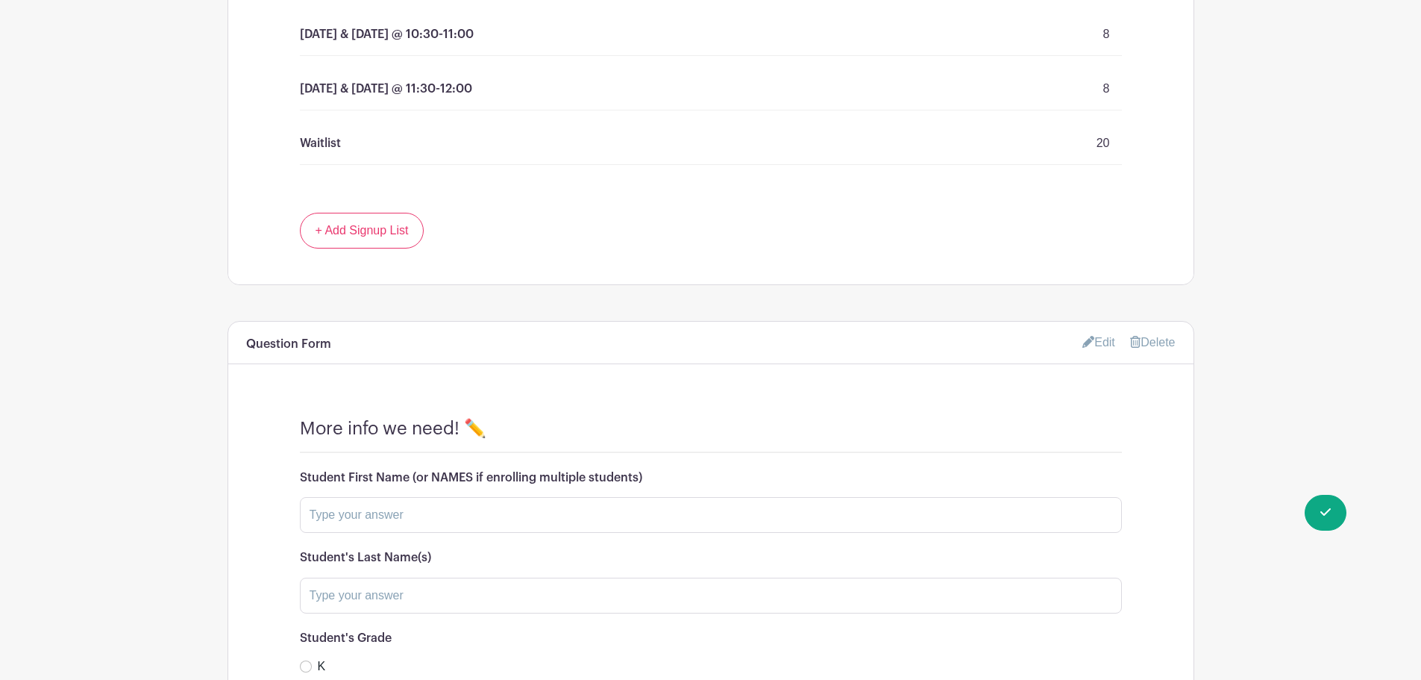
scroll to position [1044, 0]
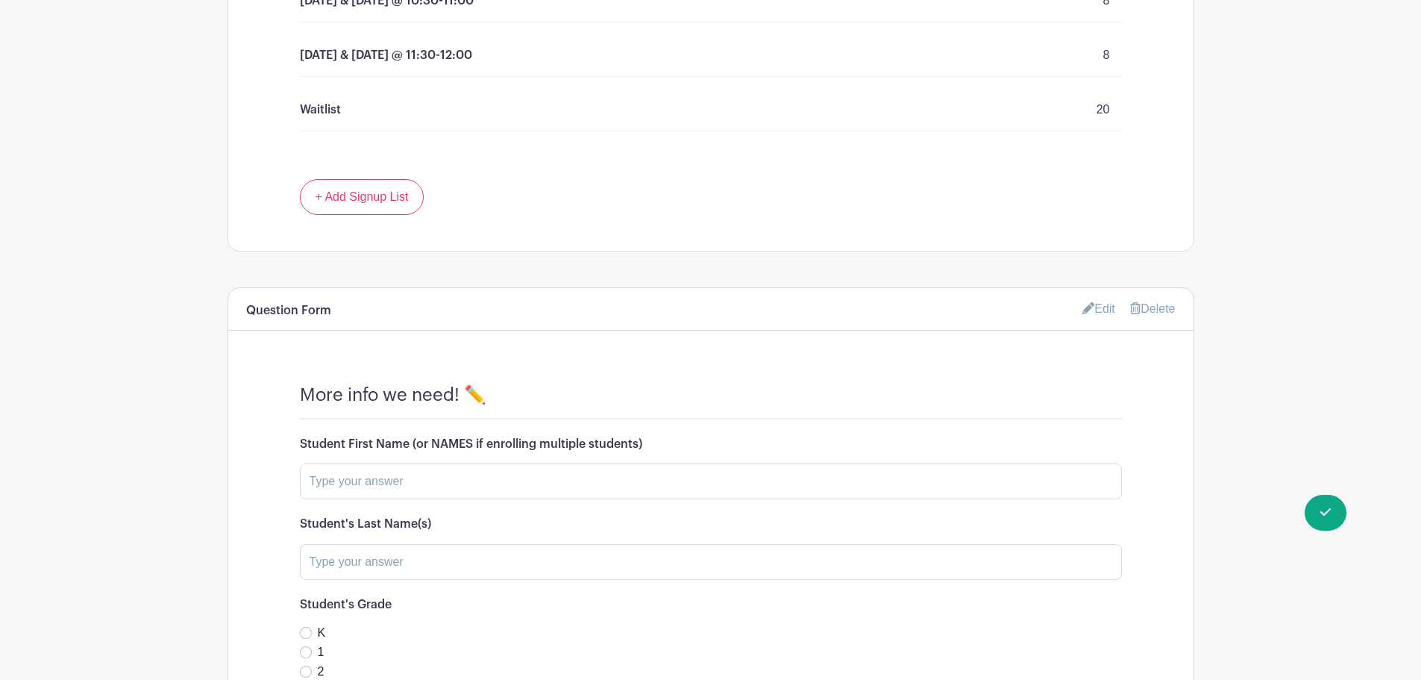
click at [1099, 310] on link "Edit" at bounding box center [1098, 308] width 33 height 25
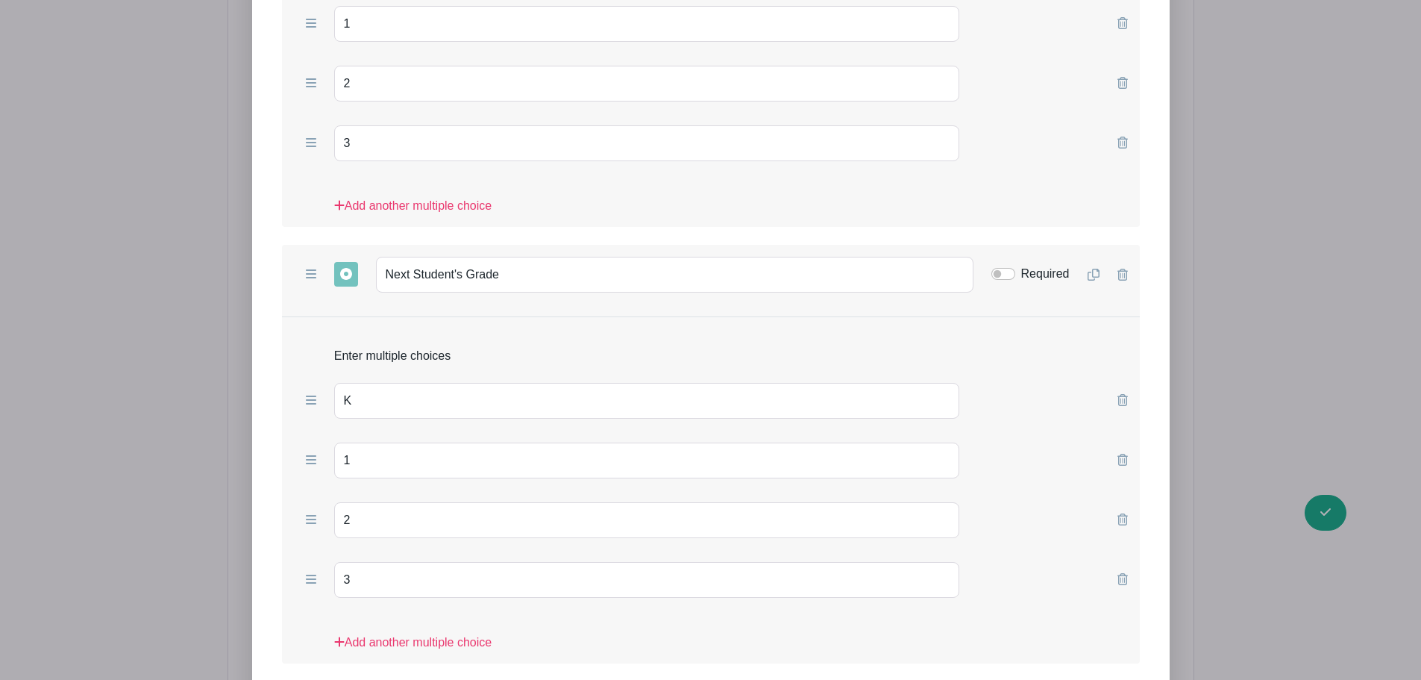
scroll to position [1915, 0]
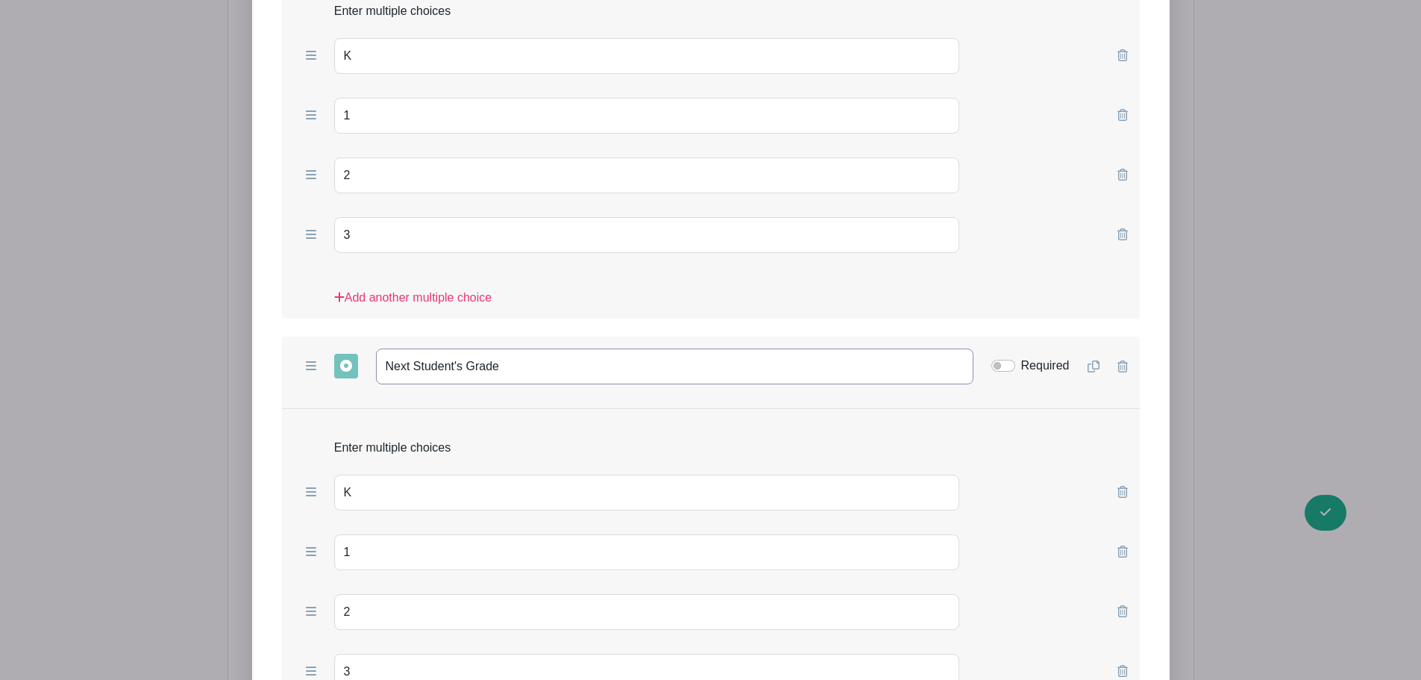
drag, startPoint x: 415, startPoint y: 368, endPoint x: 353, endPoint y: 368, distance: 61.9
click at [353, 368] on div "Add Short Answer Add Multiple Choice Add Checkboxes Add Dropdown Next Student's…" at bounding box center [711, 366] width 858 height 60
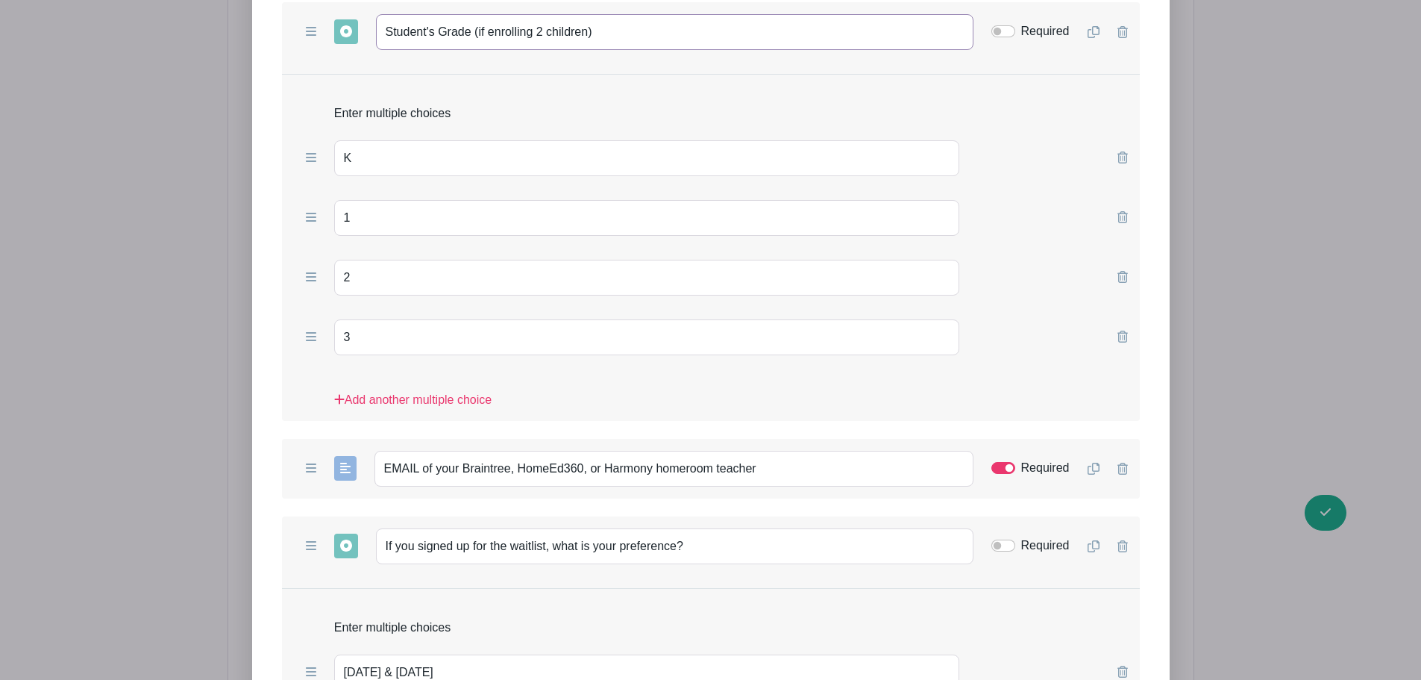
scroll to position [2262, 0]
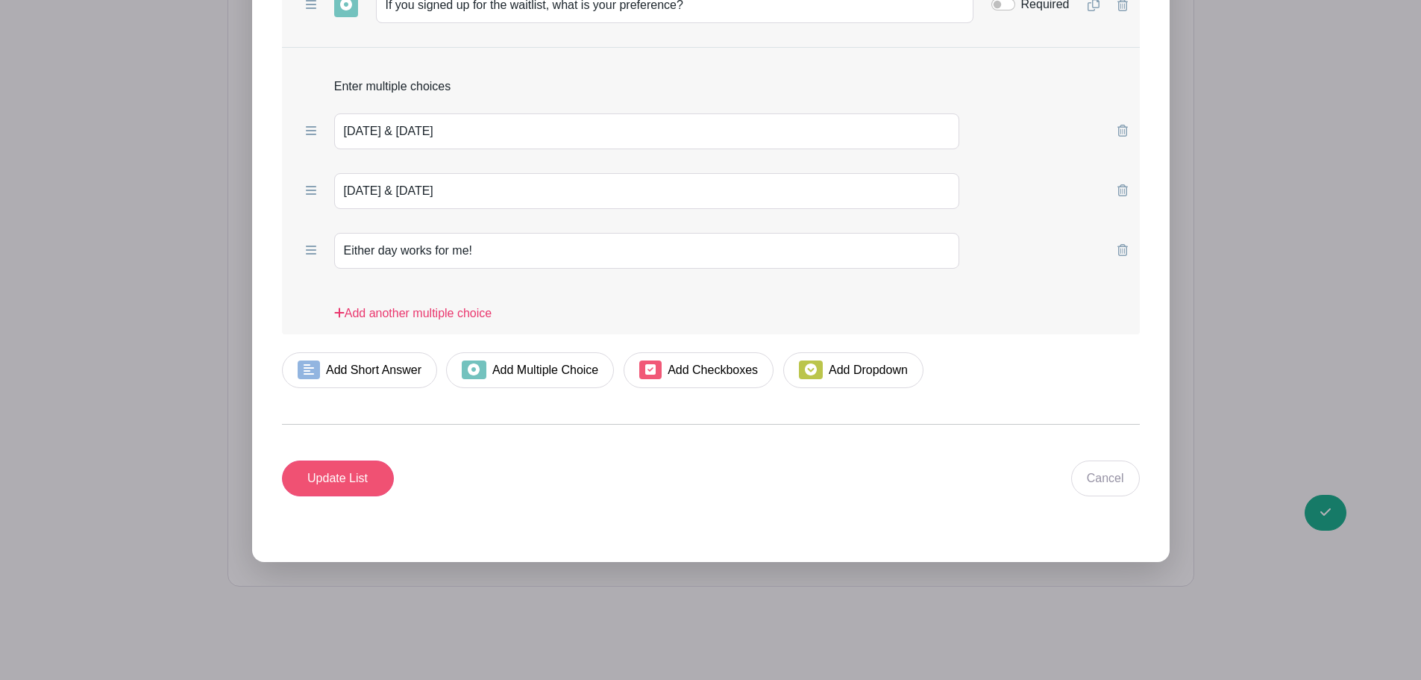
type input "Student's Grade (if enrolling 2 children)"
click at [341, 471] on input "Update List" at bounding box center [338, 478] width 112 height 36
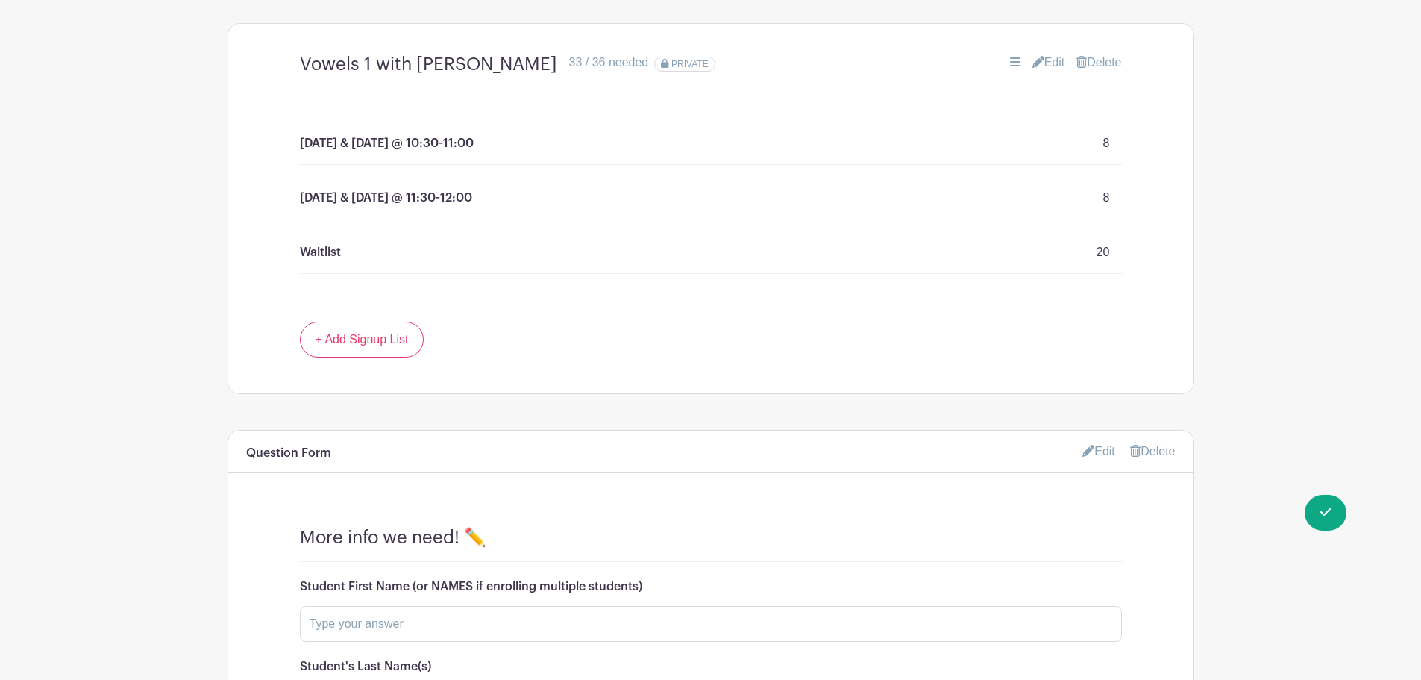
scroll to position [870, 0]
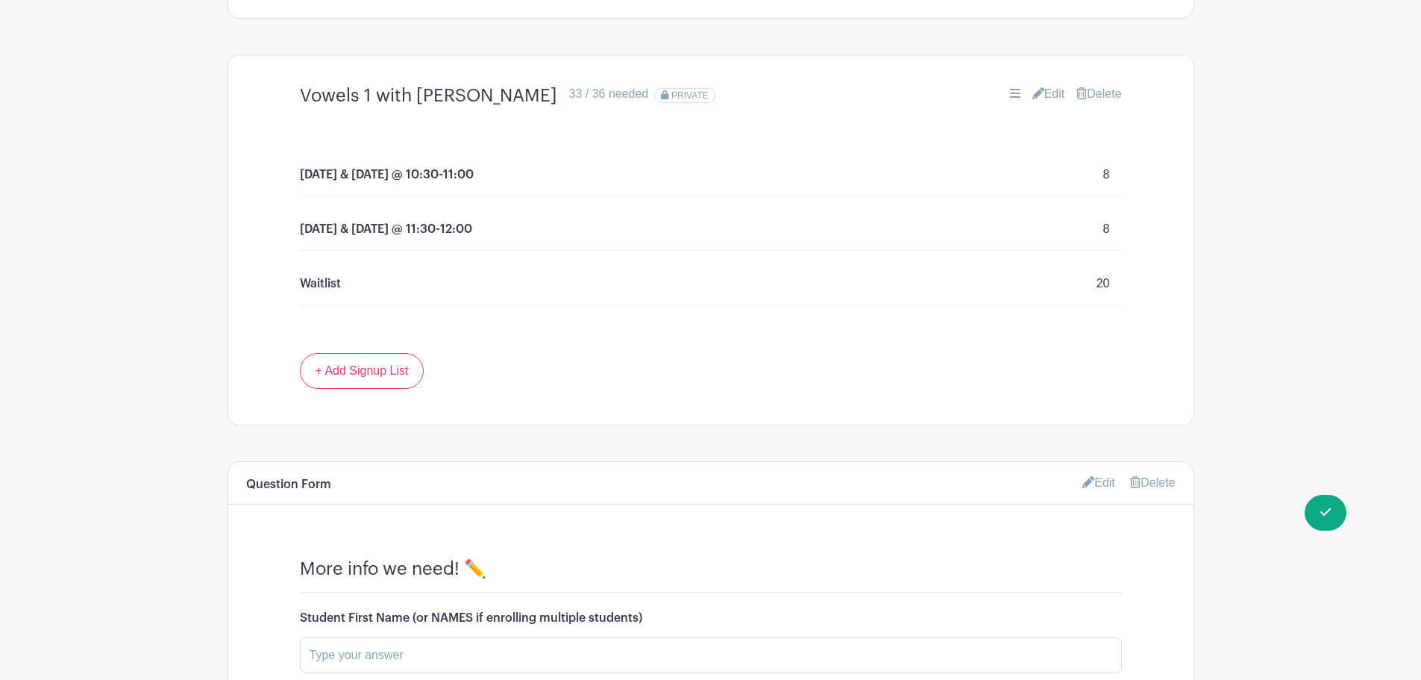
click at [1098, 480] on link "Edit" at bounding box center [1098, 482] width 33 height 25
click at [1096, 480] on link "Edit" at bounding box center [1098, 482] width 33 height 25
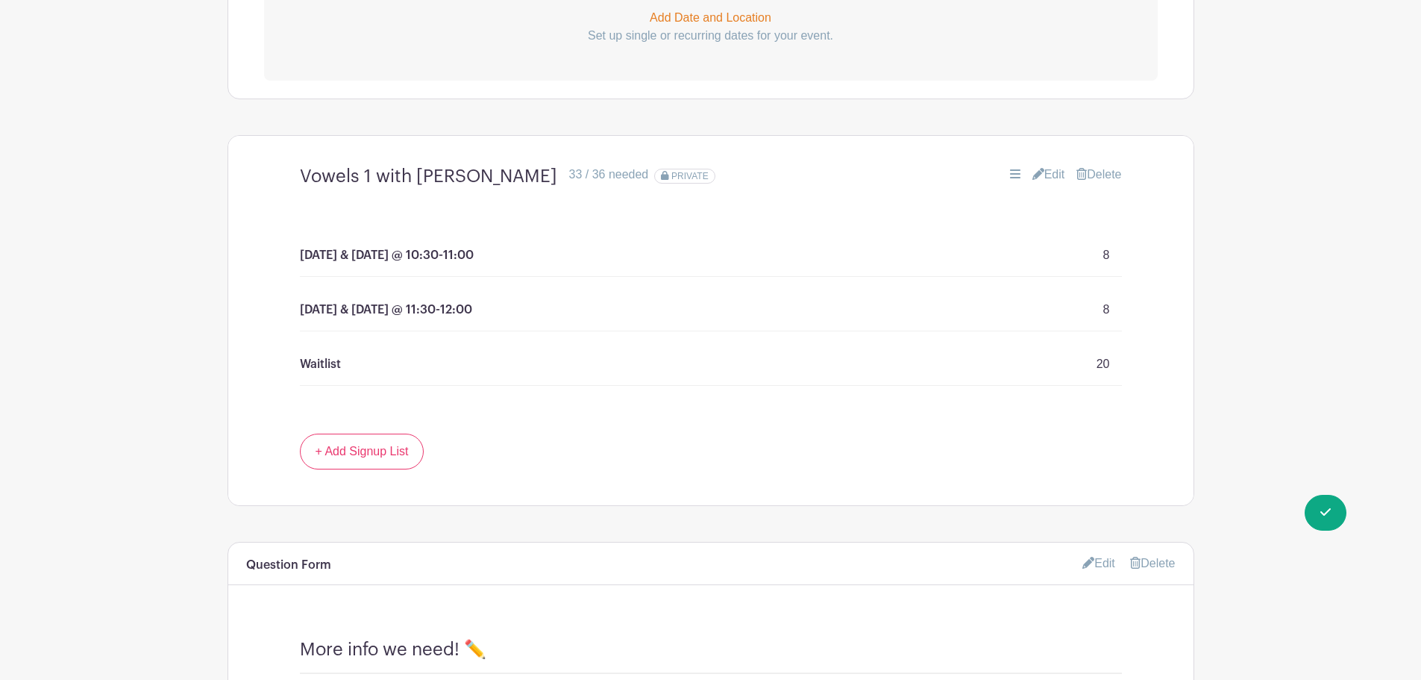
scroll to position [1044, 0]
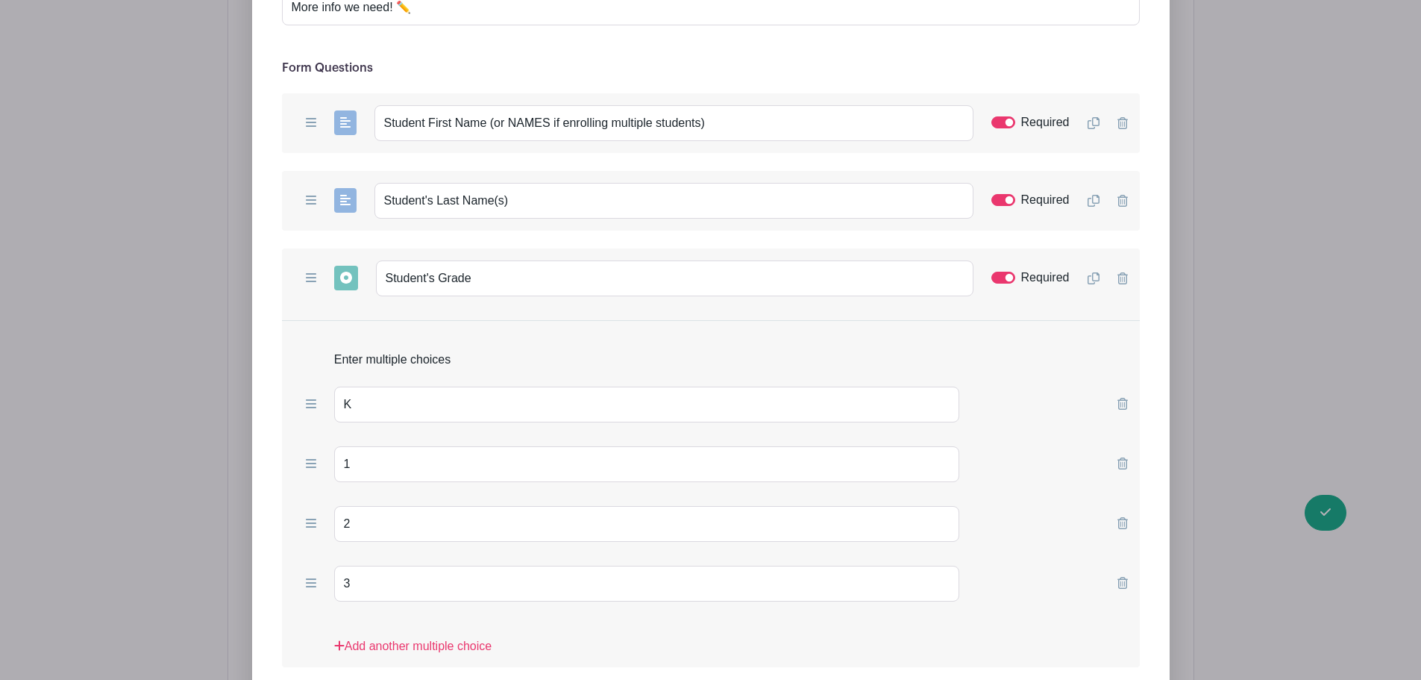
scroll to position [1740, 0]
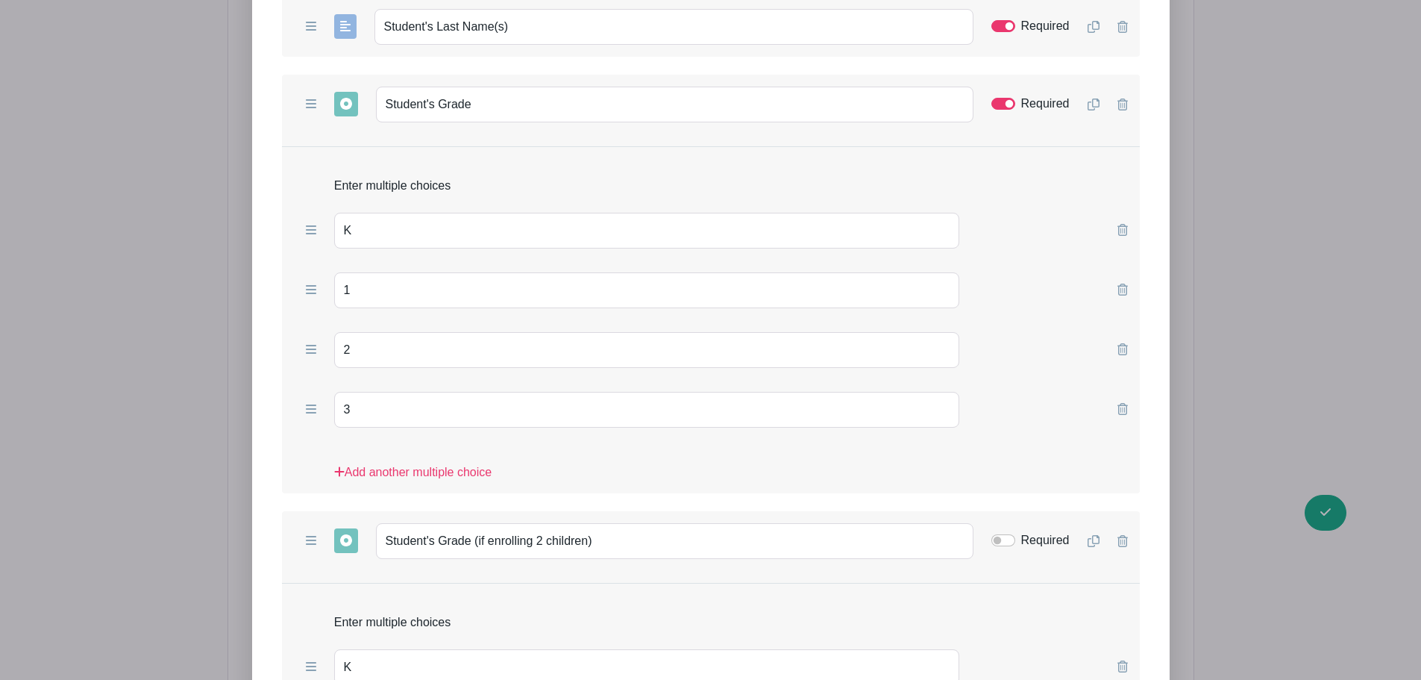
click at [1123, 540] on icon at bounding box center [1122, 541] width 10 height 12
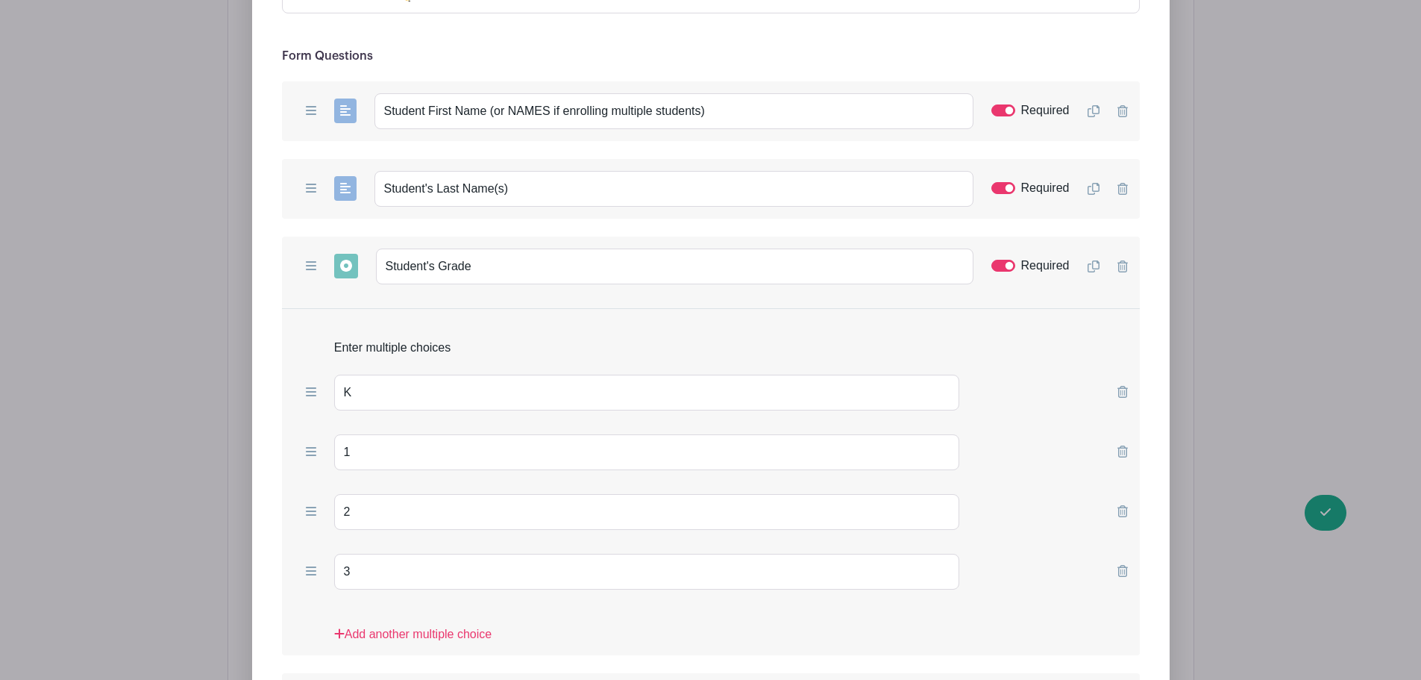
scroll to position [1566, 0]
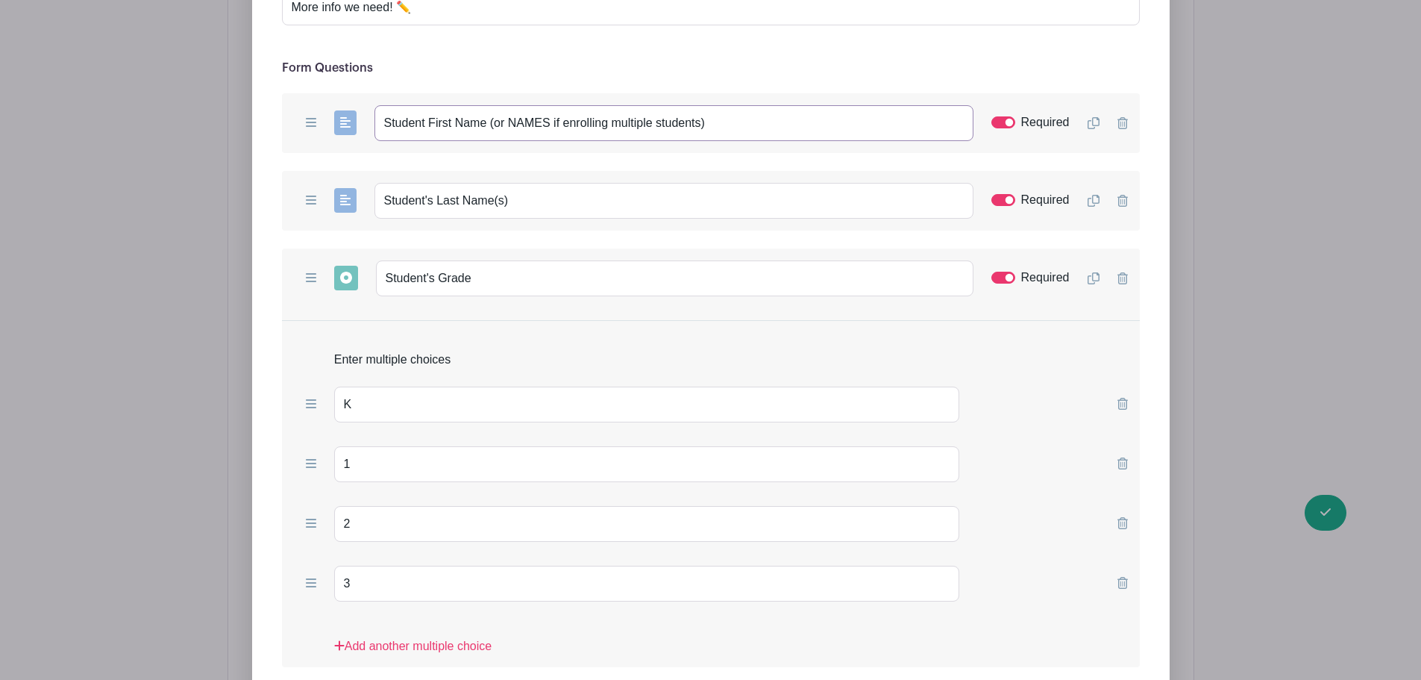
drag, startPoint x: 716, startPoint y: 119, endPoint x: 486, endPoint y: 118, distance: 229.8
click at [486, 118] on input "Student First Name (or NAMES if enrolling multiple students)" at bounding box center [673, 123] width 599 height 36
click at [525, 201] on input "Student's Last Name(s)" at bounding box center [673, 201] width 599 height 36
drag, startPoint x: 494, startPoint y: 200, endPoint x: 509, endPoint y: 200, distance: 15.7
click at [509, 200] on input "Student's Last Name(s)" at bounding box center [673, 201] width 599 height 36
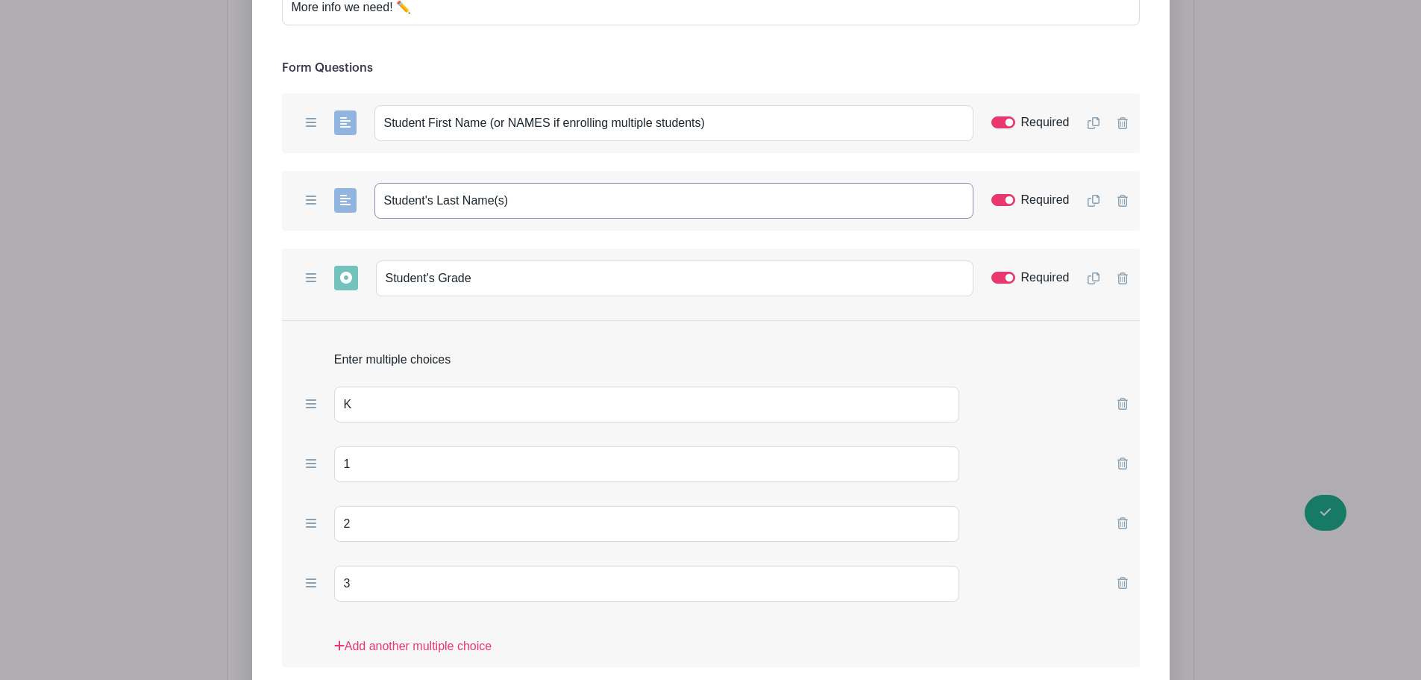
scroll to position [1740, 0]
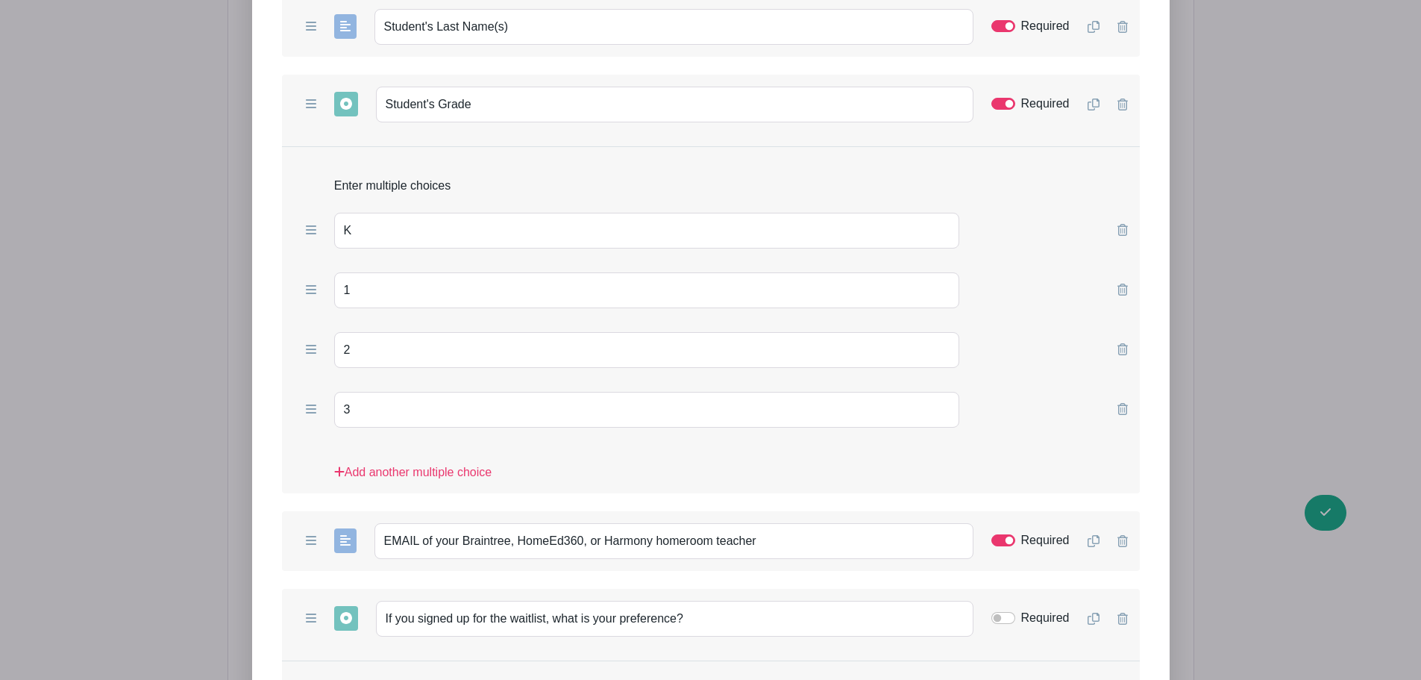
click at [1095, 107] on icon at bounding box center [1093, 104] width 12 height 12
click at [1121, 539] on icon at bounding box center [1122, 541] width 10 height 12
click at [1093, 104] on icon at bounding box center [1094, 104] width 12 height 12
click at [1121, 106] on icon at bounding box center [1122, 104] width 10 height 12
click at [1088, 104] on icon at bounding box center [1094, 104] width 12 height 12
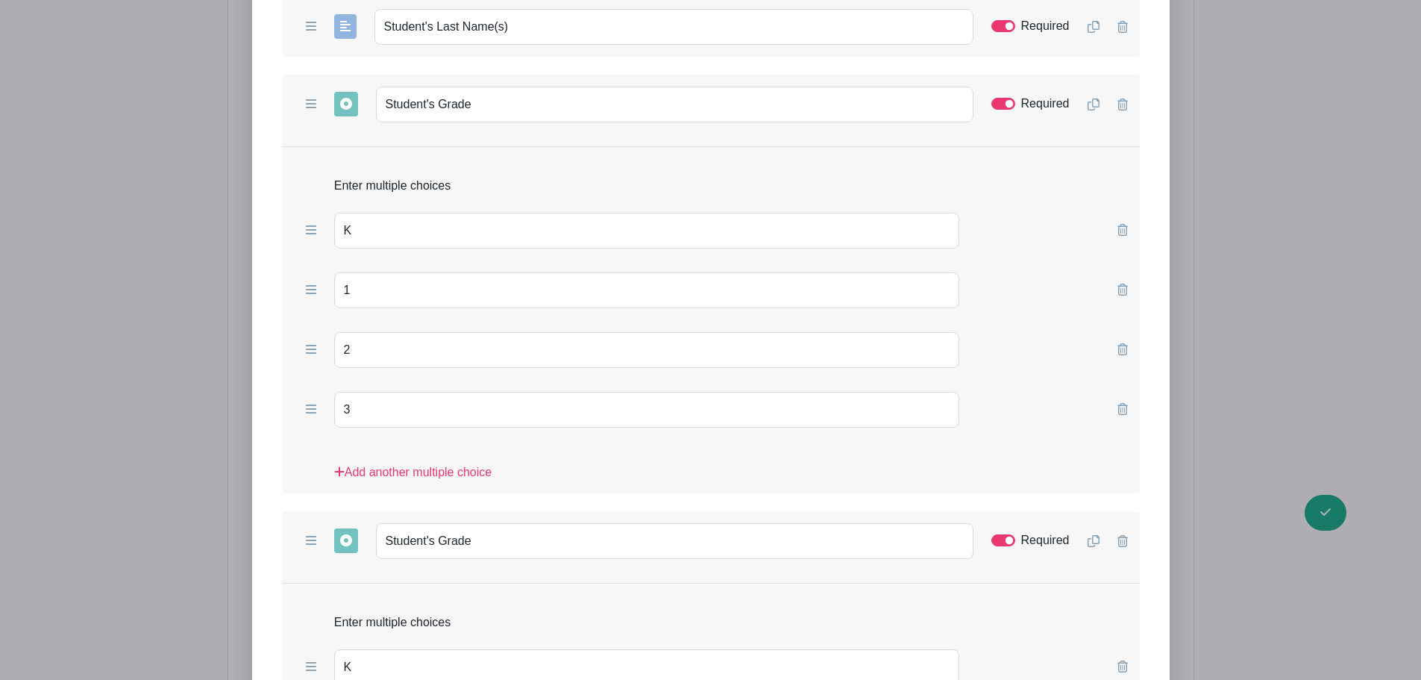
click at [990, 537] on div "Add Short Answer Add Multiple Choice Add Checkboxes Add Dropdown Student's Grad…" at bounding box center [711, 541] width 858 height 60
click at [995, 540] on input "Required" at bounding box center [1003, 540] width 24 height 12
checkbox input "false"
click at [498, 540] on input "Student's Grade" at bounding box center [674, 541] width 597 height 36
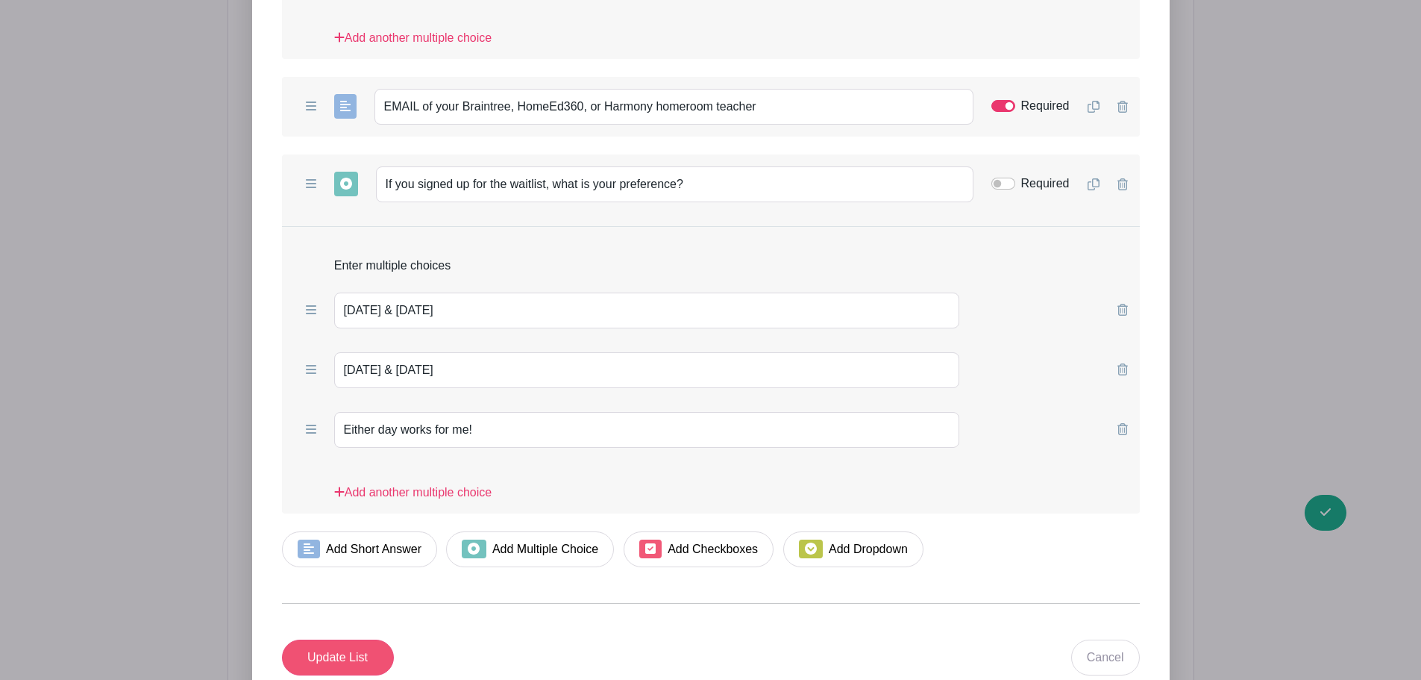
type input "Student's Grade (if enrolling two children)"
click at [340, 656] on input "Update List" at bounding box center [338, 657] width 112 height 36
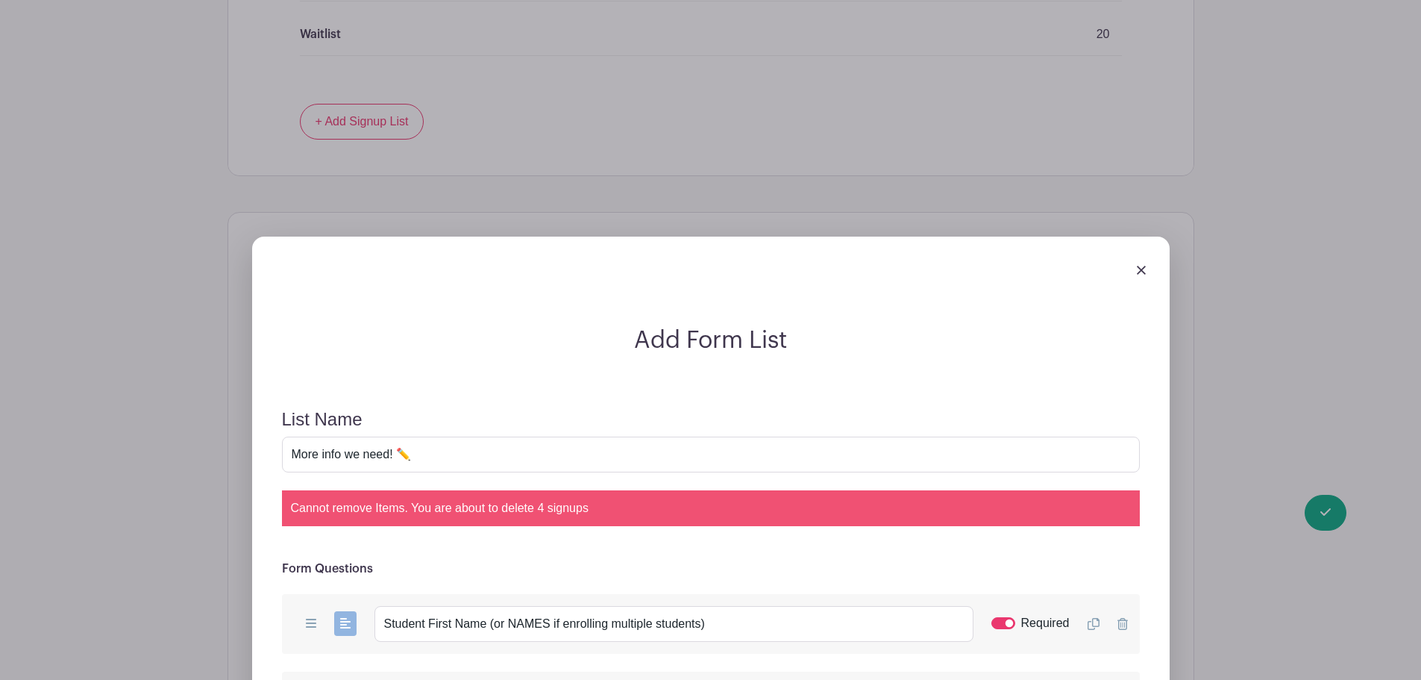
scroll to position [990, 0]
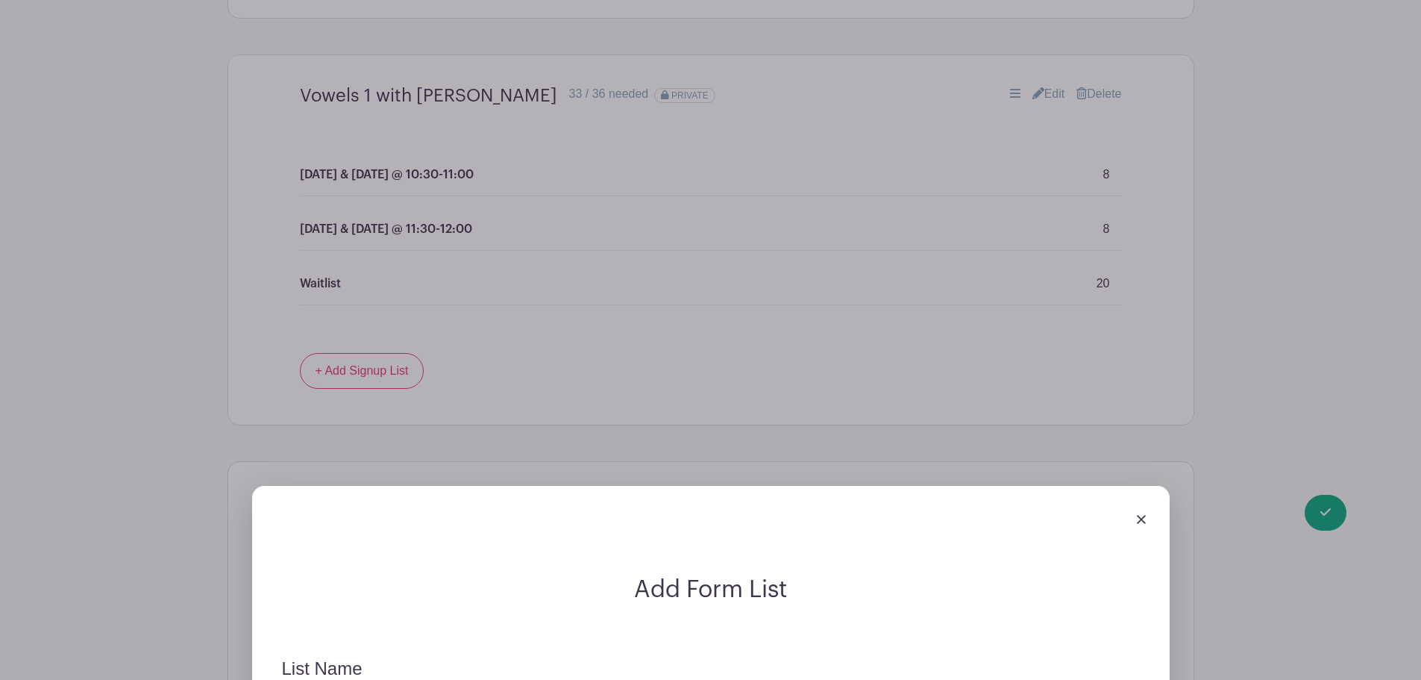
click at [1141, 522] on img at bounding box center [1141, 519] width 9 height 9
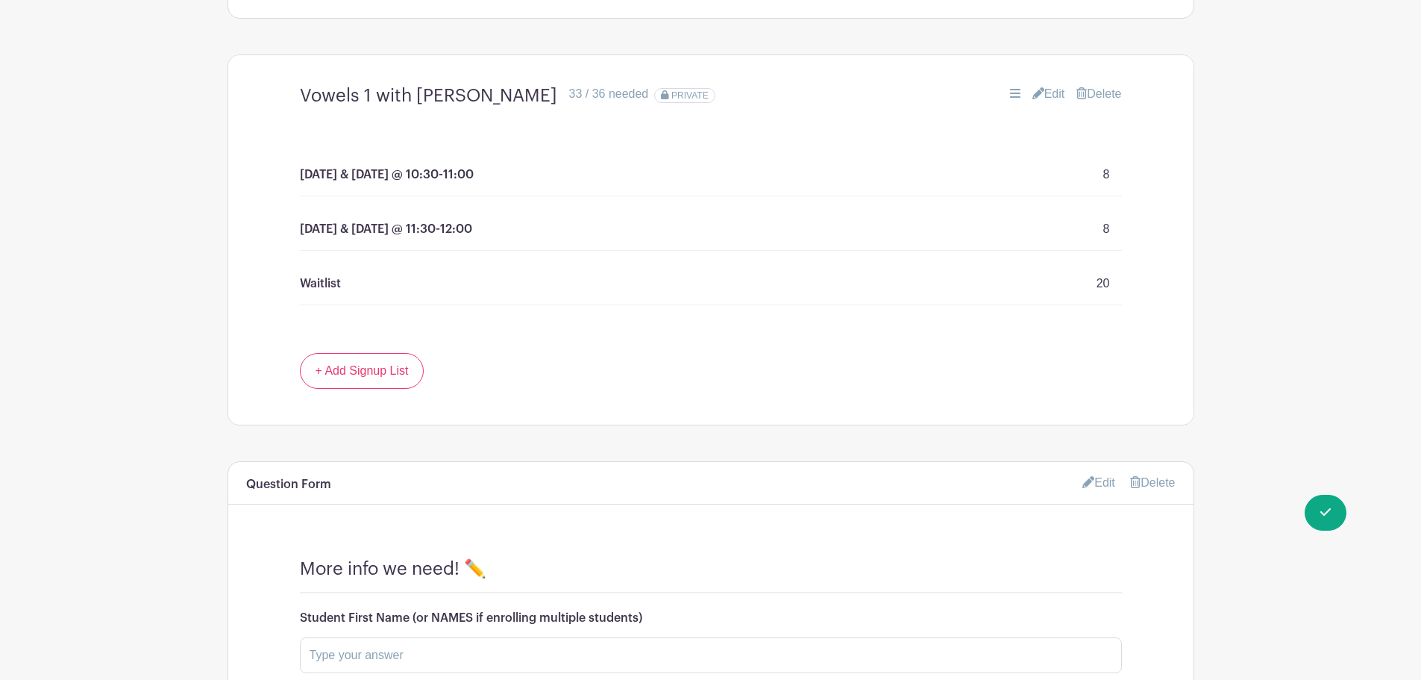
scroll to position [119, 0]
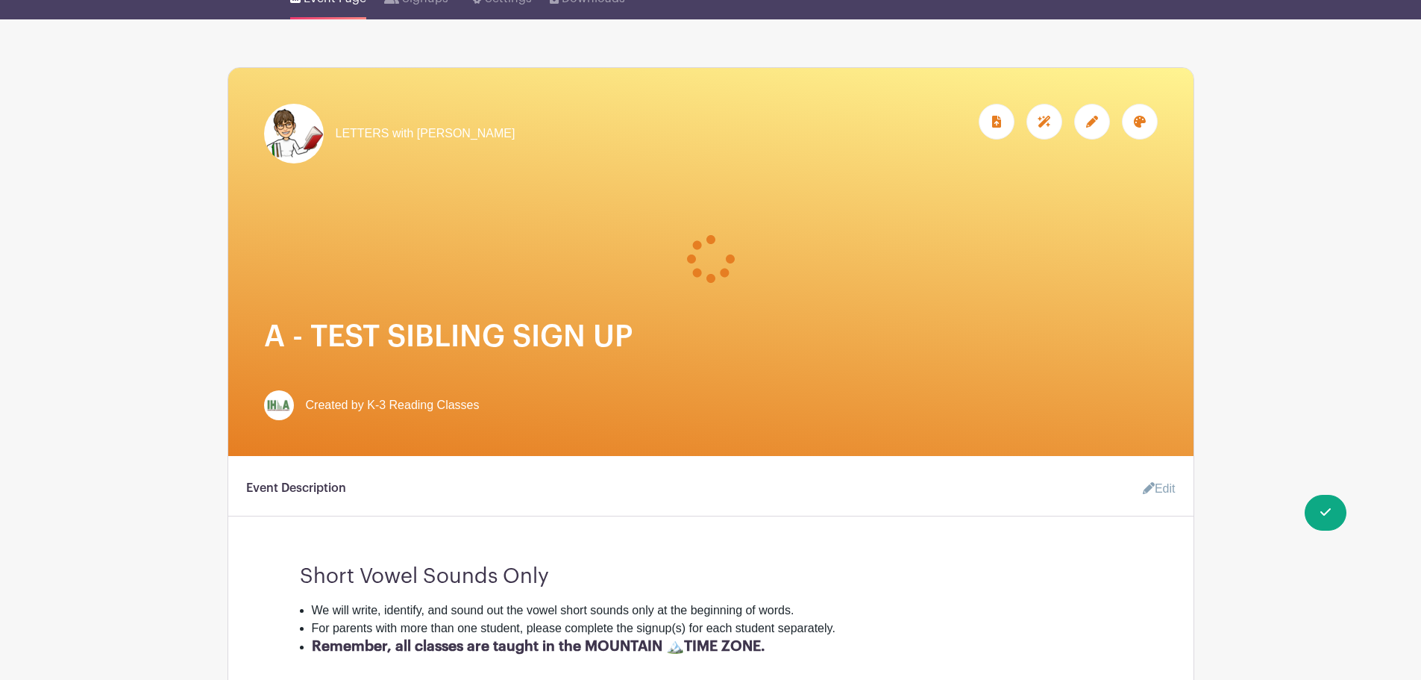
click at [722, 282] on div at bounding box center [711, 241] width 894 height 84
